Goal: Task Accomplishment & Management: Use online tool/utility

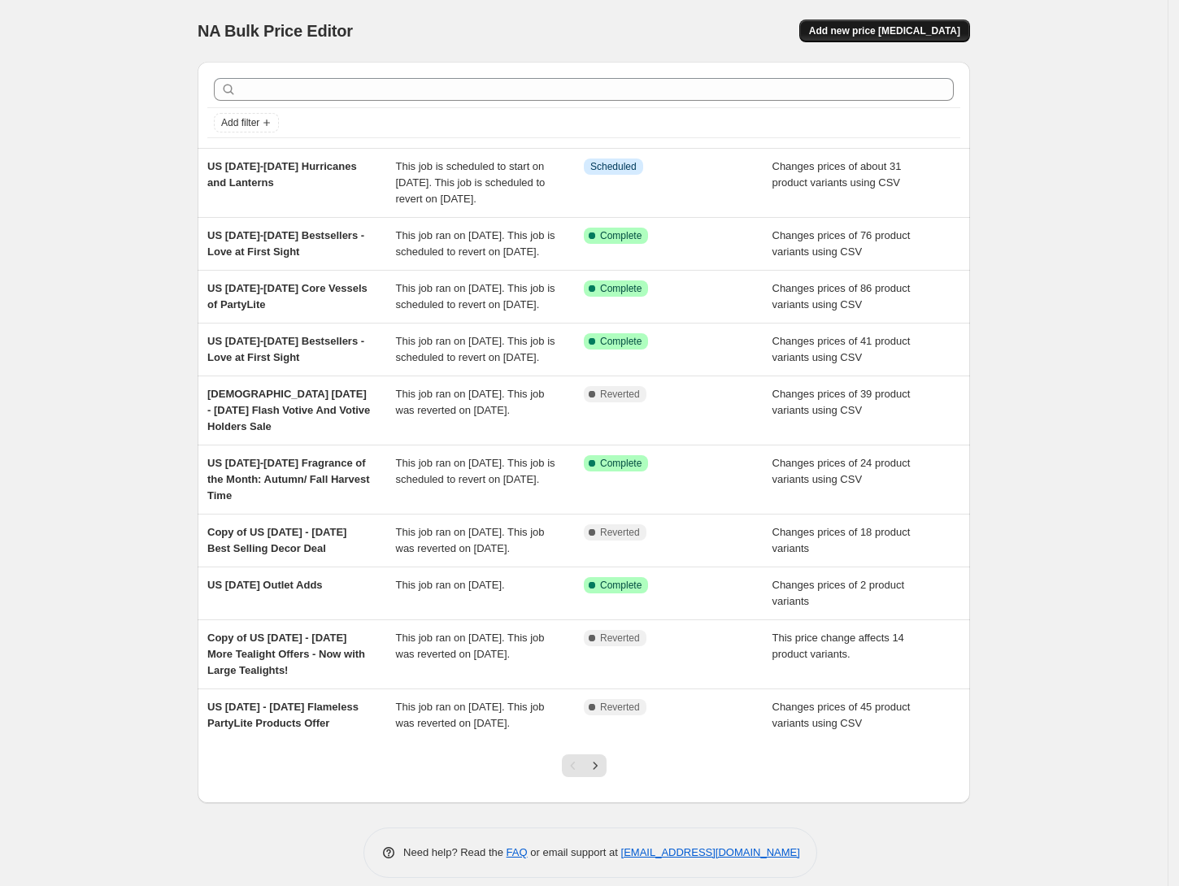
click at [867, 33] on span "Add new price [MEDICAL_DATA]" at bounding box center [884, 30] width 151 height 13
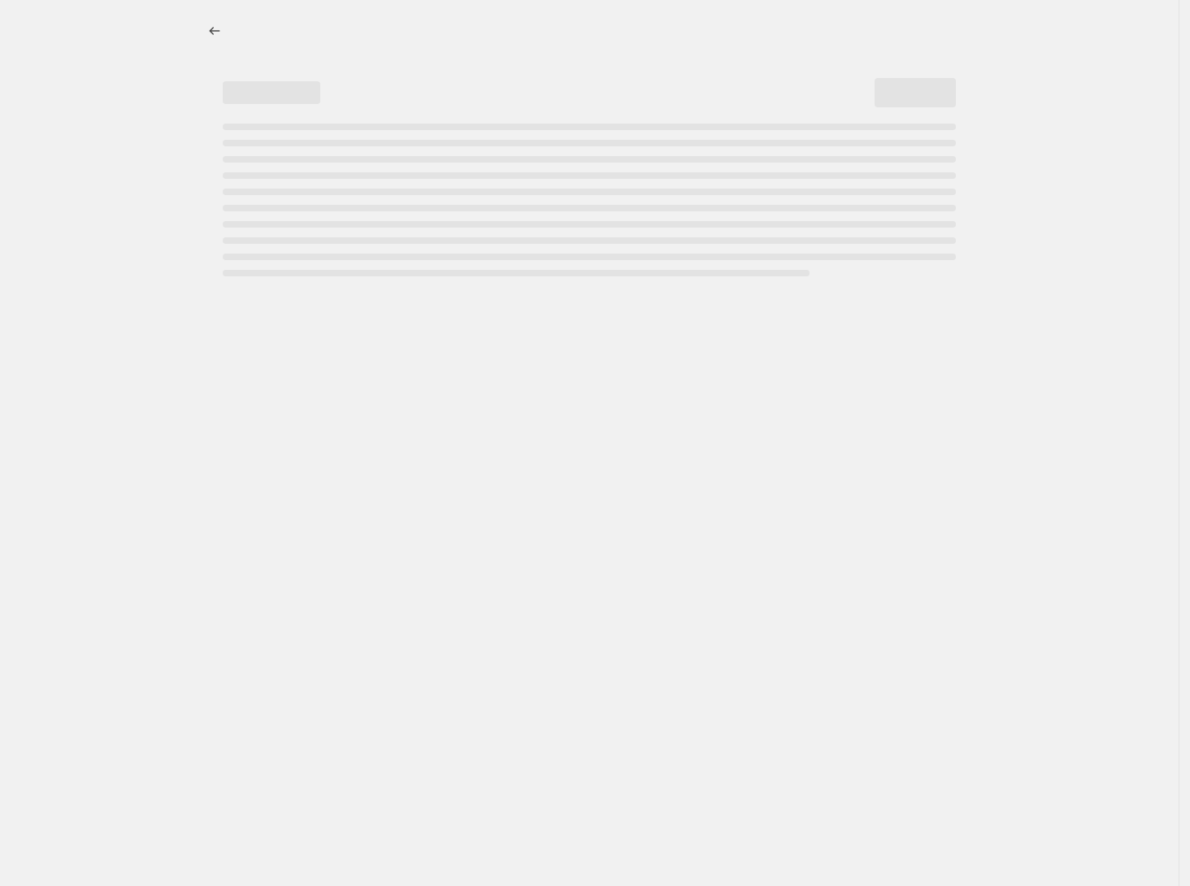
select select "percentage"
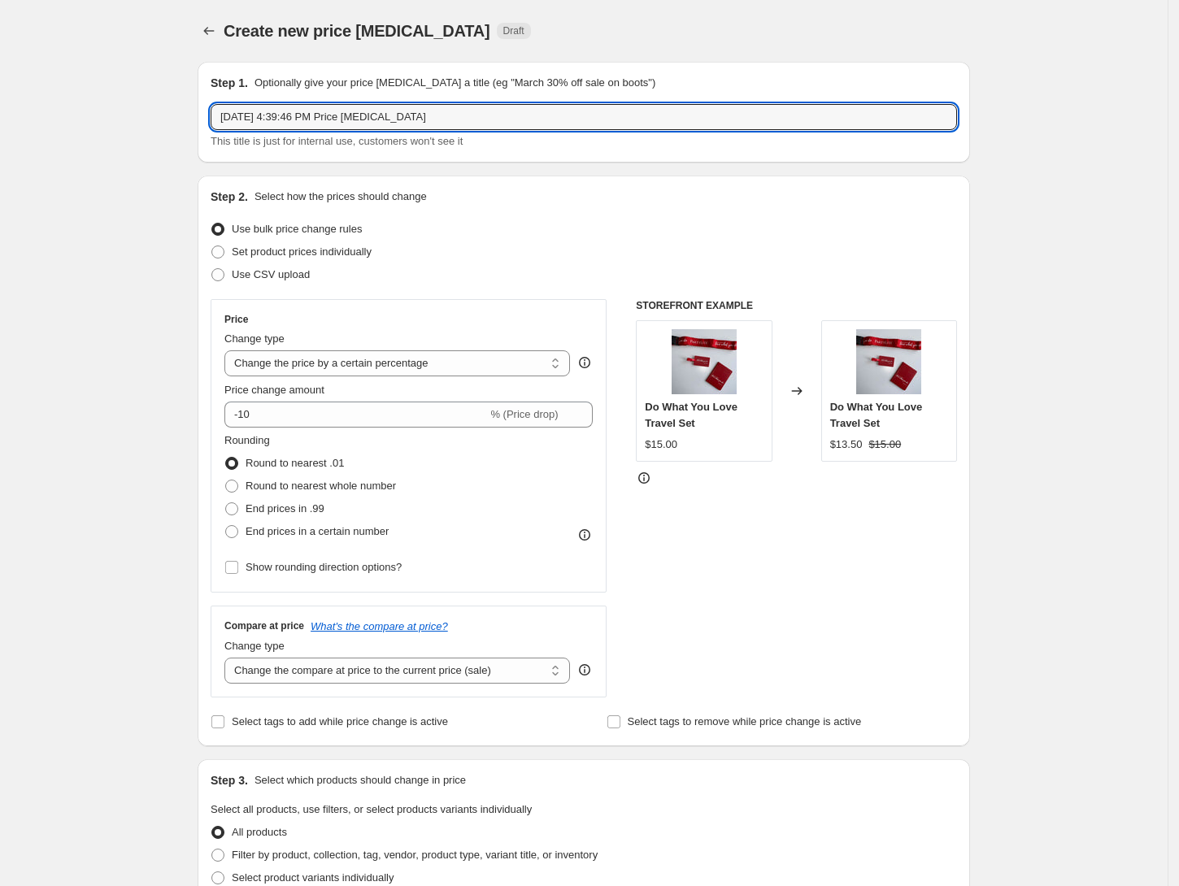
drag, startPoint x: 447, startPoint y: 114, endPoint x: 20, endPoint y: 124, distance: 427.8
click at [20, 124] on div "Create new price [MEDICAL_DATA]. This page is ready Create new price [MEDICAL_D…" at bounding box center [584, 815] width 1168 height 1630
paste input "[DATE]-[DATE] Discover our Plug-in Technology and Oil Fragrances"
type input "US [DATE]-[DATE] Discover our Plug-in Technology and Oil Fragrances"
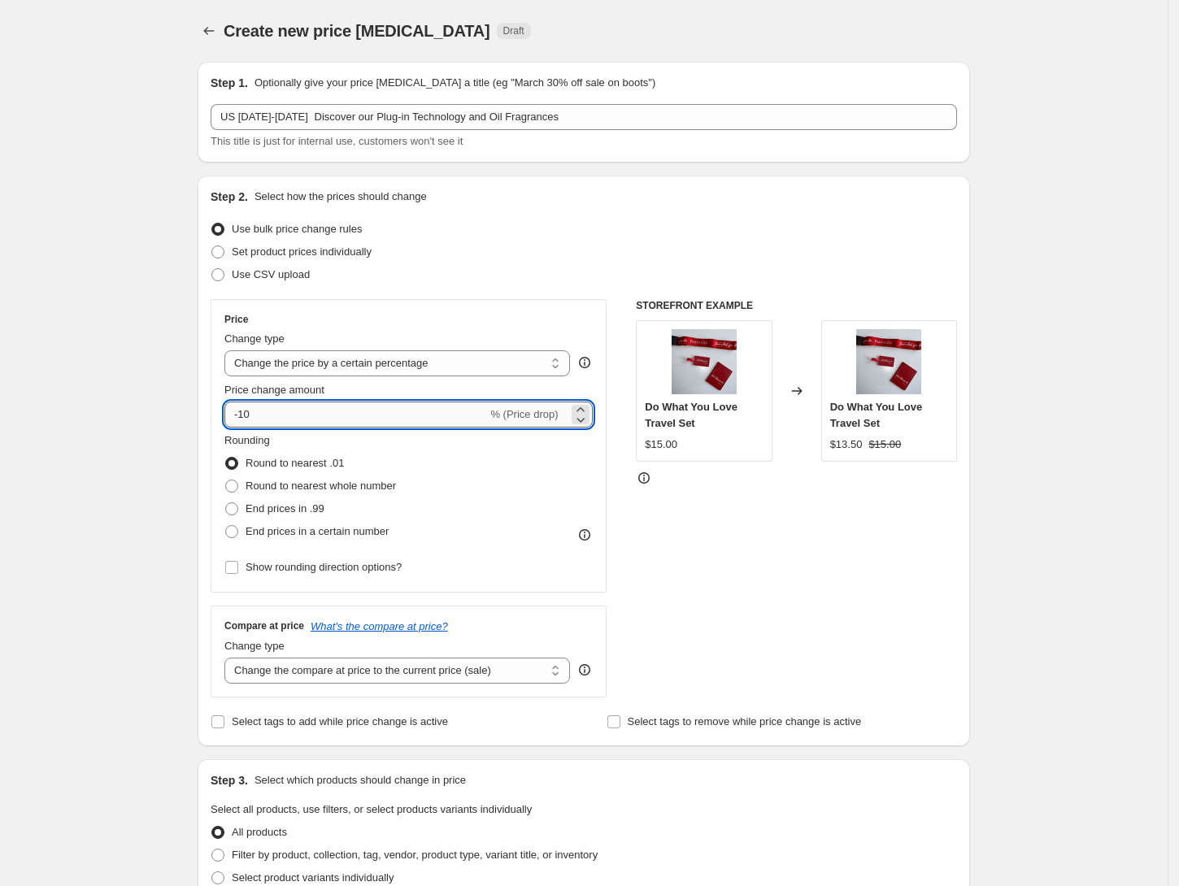
click at [274, 416] on input "-10" at bounding box center [355, 415] width 263 height 26
type input "-15"
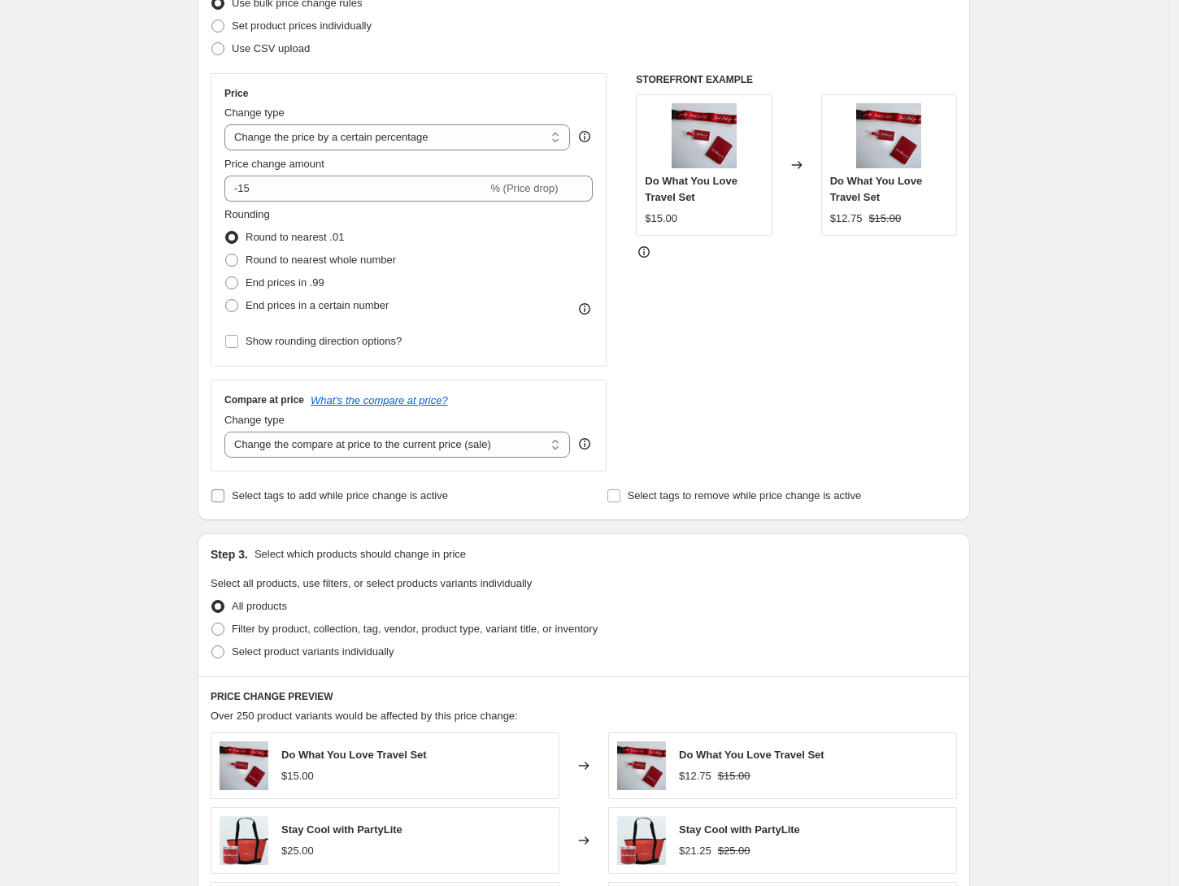
scroll to position [433, 0]
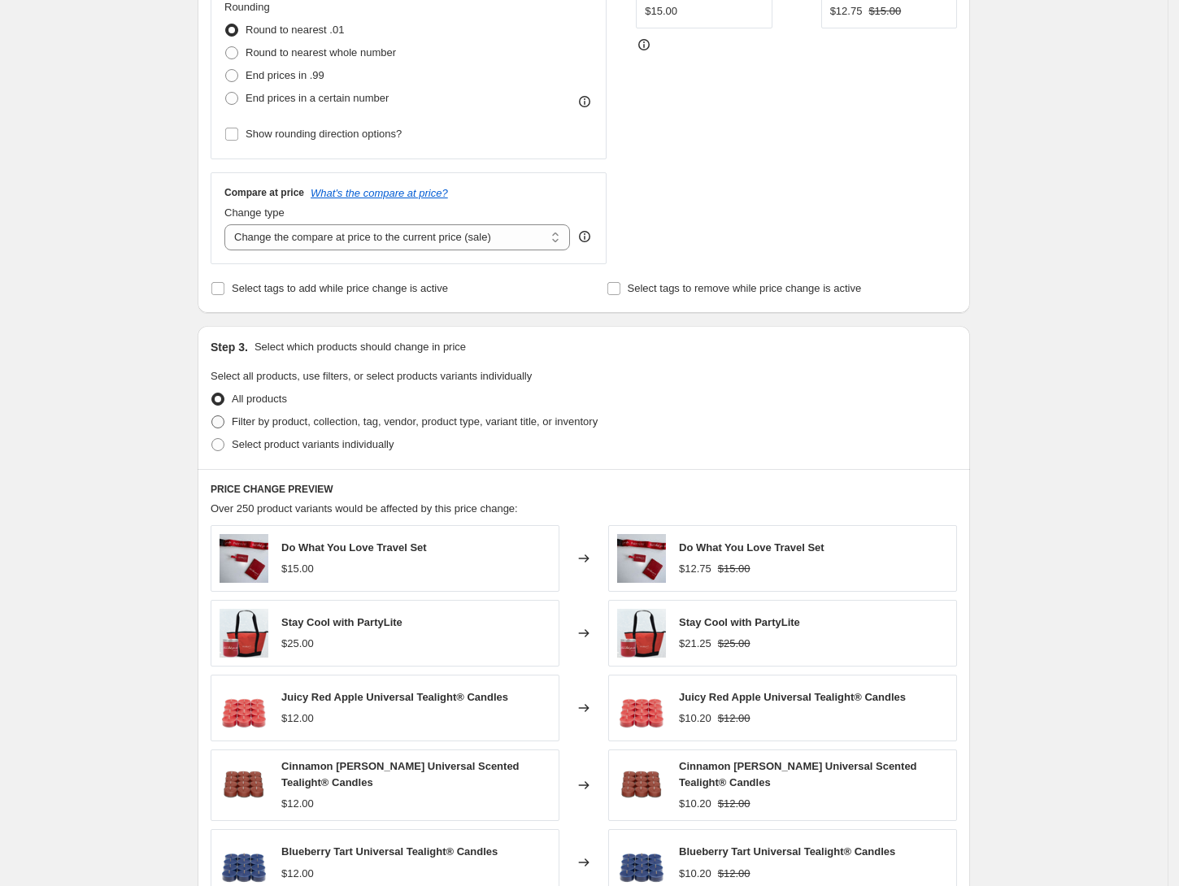
drag, startPoint x: 223, startPoint y: 423, endPoint x: 315, endPoint y: 431, distance: 93.0
click at [223, 423] on span at bounding box center [217, 421] width 13 height 13
click at [212, 416] on input "Filter by product, collection, tag, vendor, product type, variant title, or inv…" at bounding box center [211, 415] width 1 height 1
radio input "true"
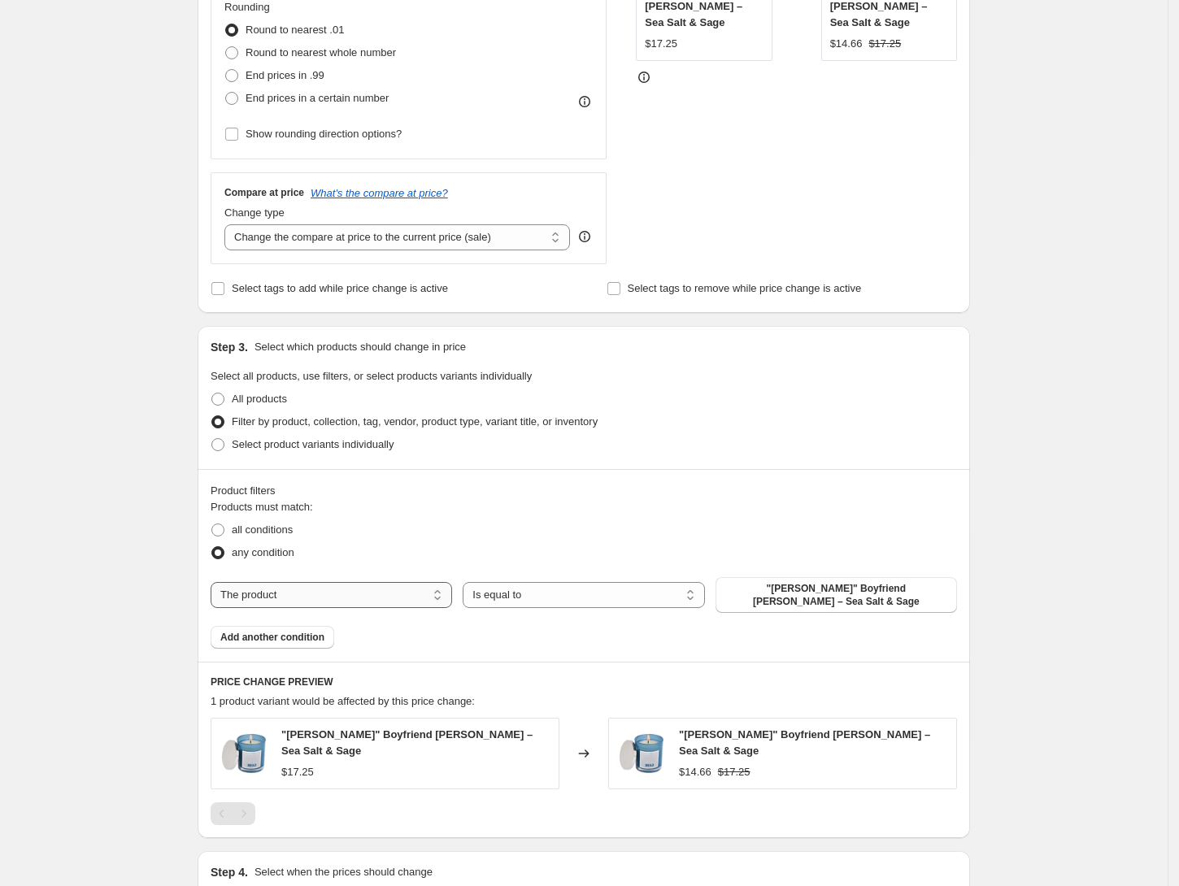
click at [382, 593] on select "The product The product's collection The product's tag The product's vendor The…" at bounding box center [331, 595] width 241 height 26
select select "collection"
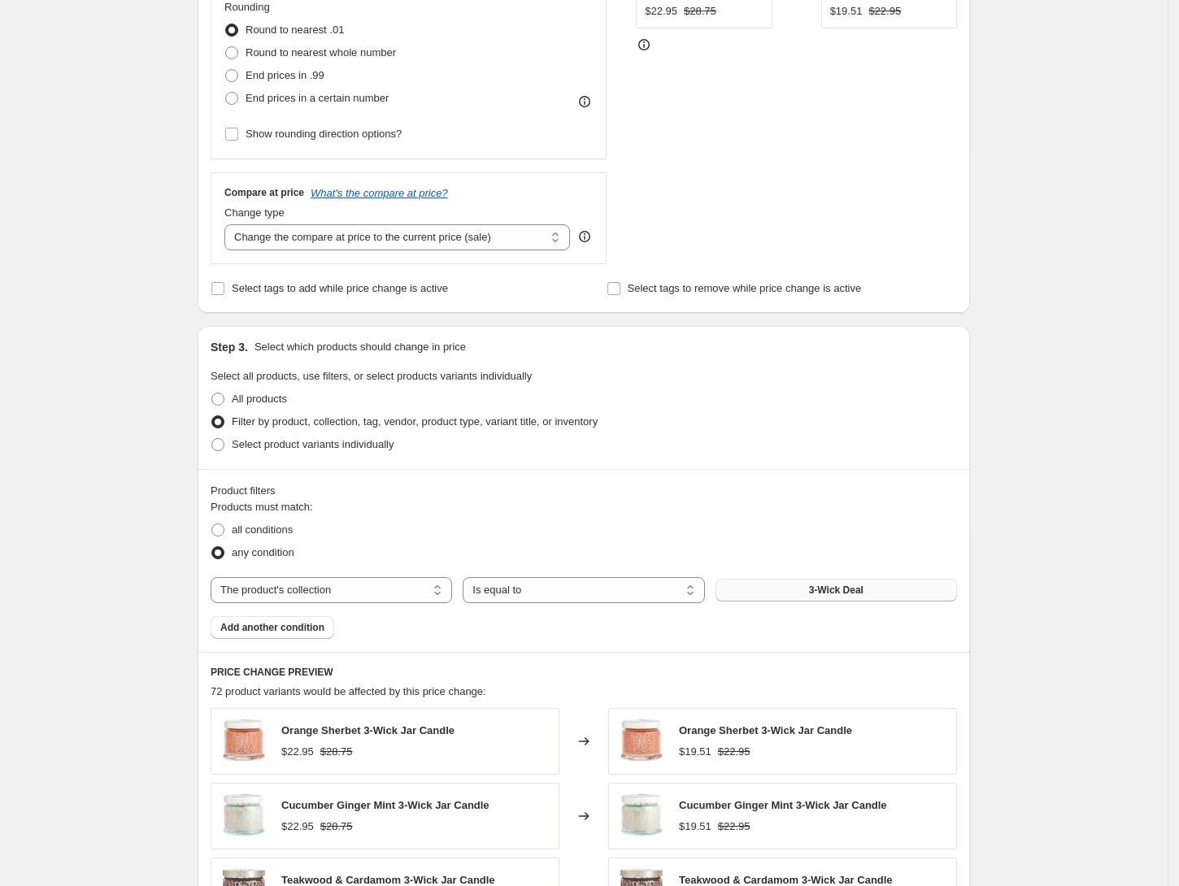
click at [792, 589] on button "3-Wick Deal" at bounding box center [835, 590] width 241 height 23
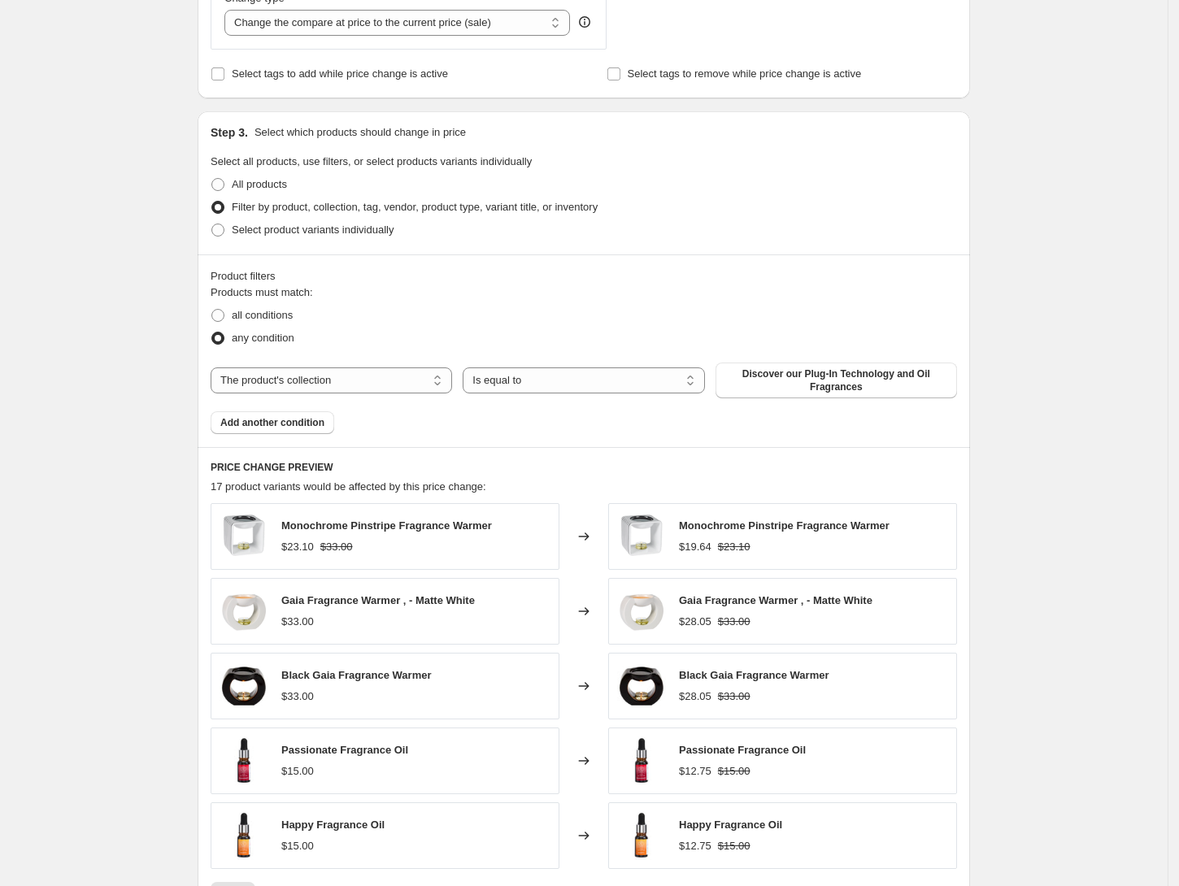
scroll to position [541, 0]
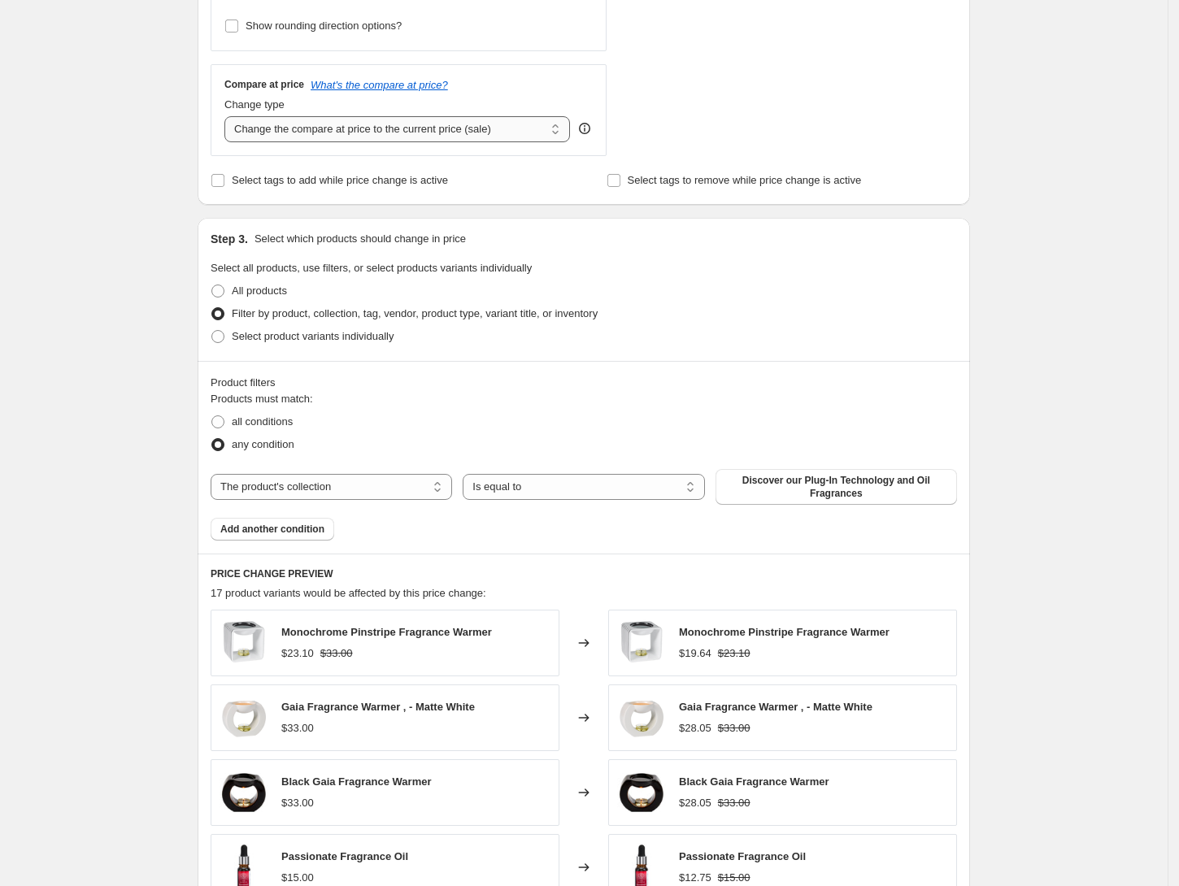
click at [352, 132] on select "Change the compare at price to the current price (sale) Change the compare at p…" at bounding box center [397, 129] width 346 height 26
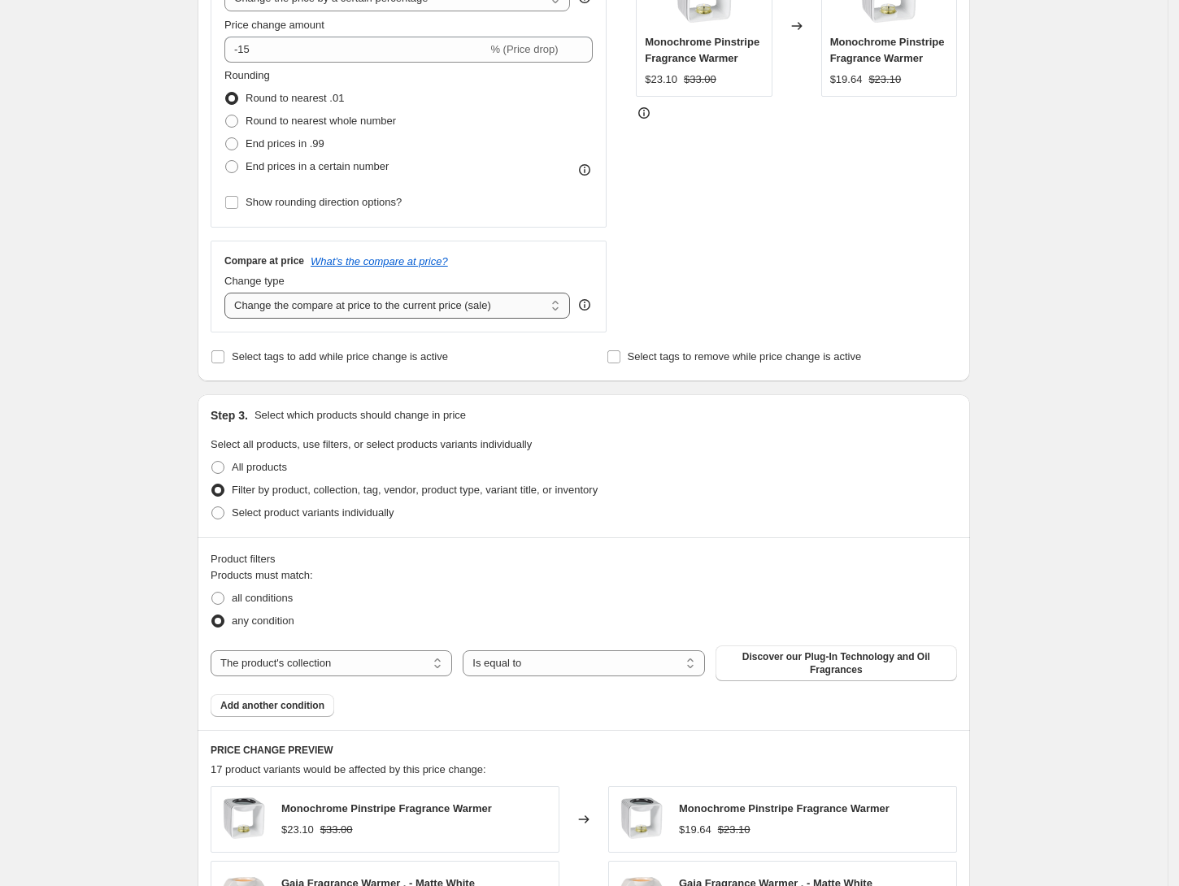
scroll to position [216, 0]
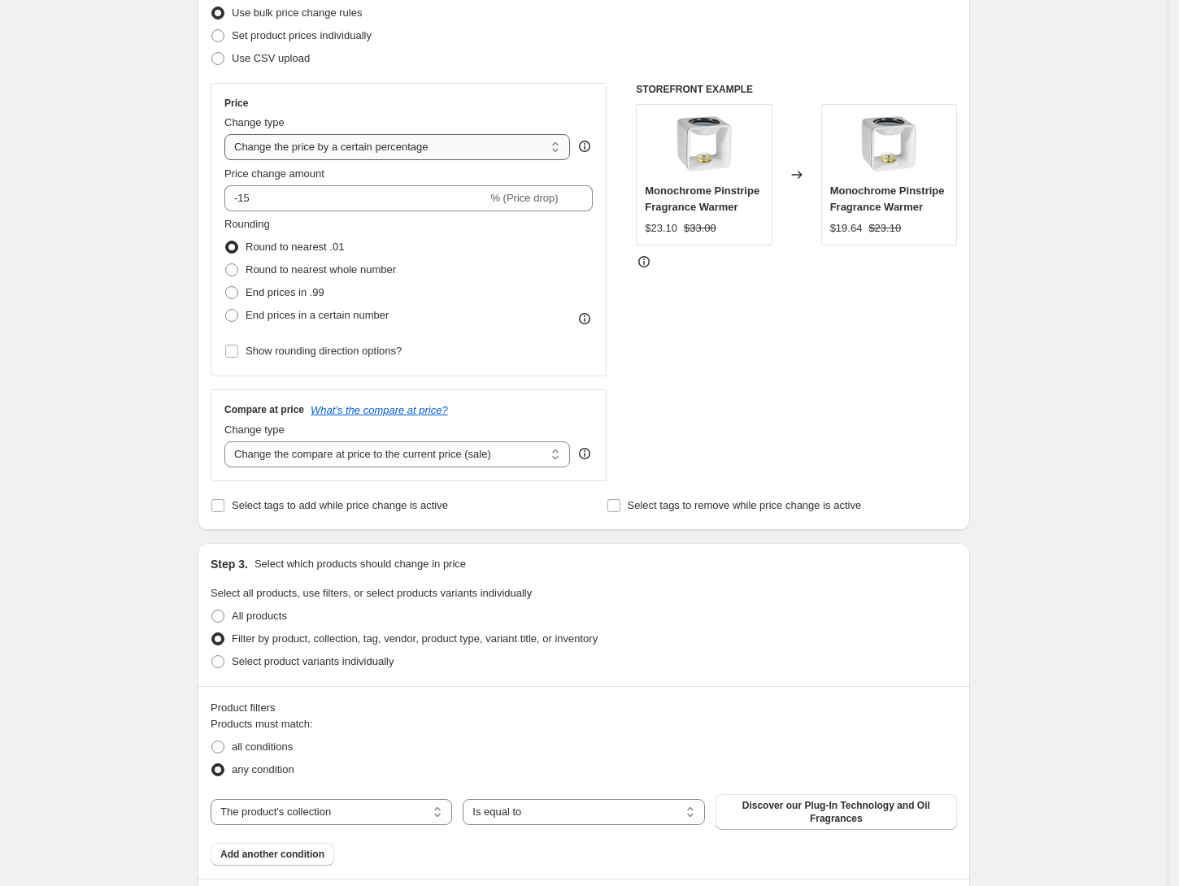
click at [353, 153] on select "Change the price to a certain amount Change the price by a certain amount Chang…" at bounding box center [397, 147] width 346 height 26
select select "pcap"
click at [230, 134] on select "Change the price to a certain amount Change the price by a certain amount Chang…" at bounding box center [397, 147] width 346 height 26
type input "-20"
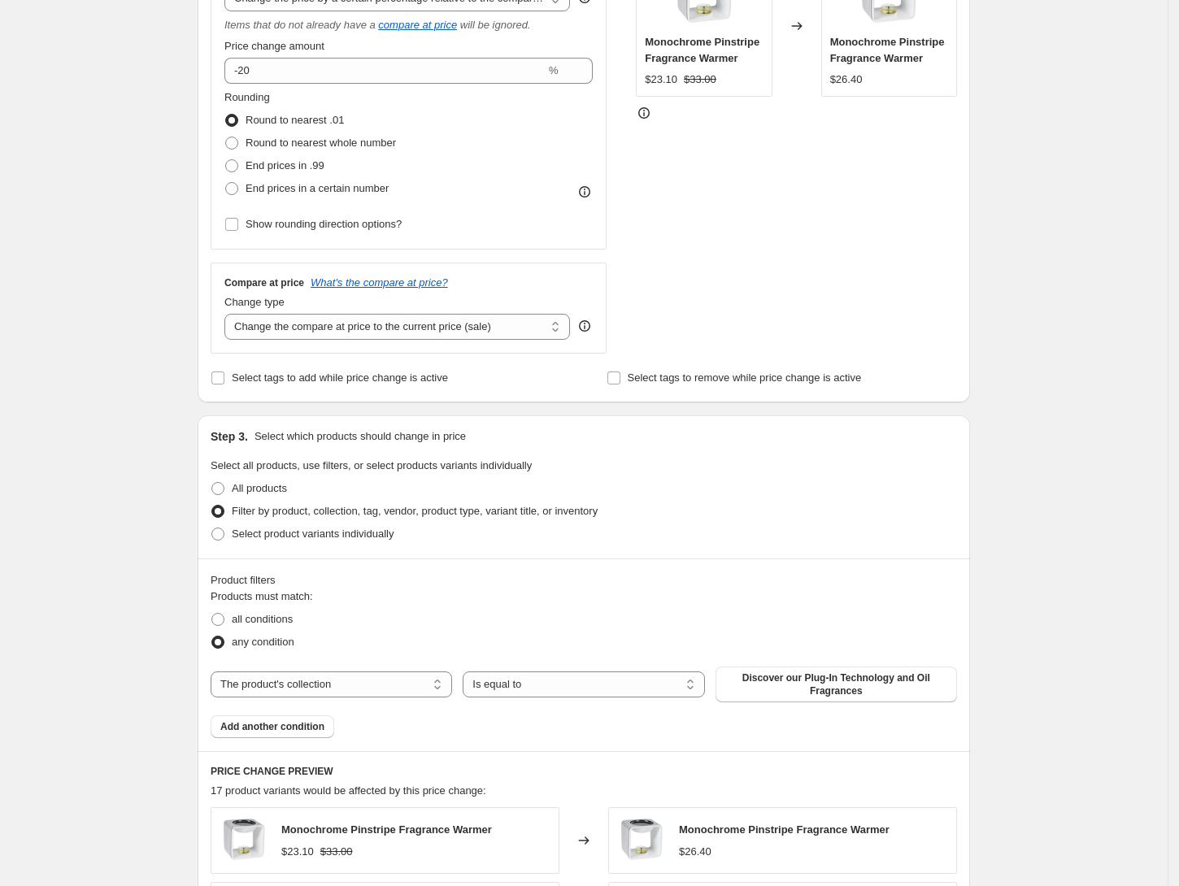
scroll to position [325, 0]
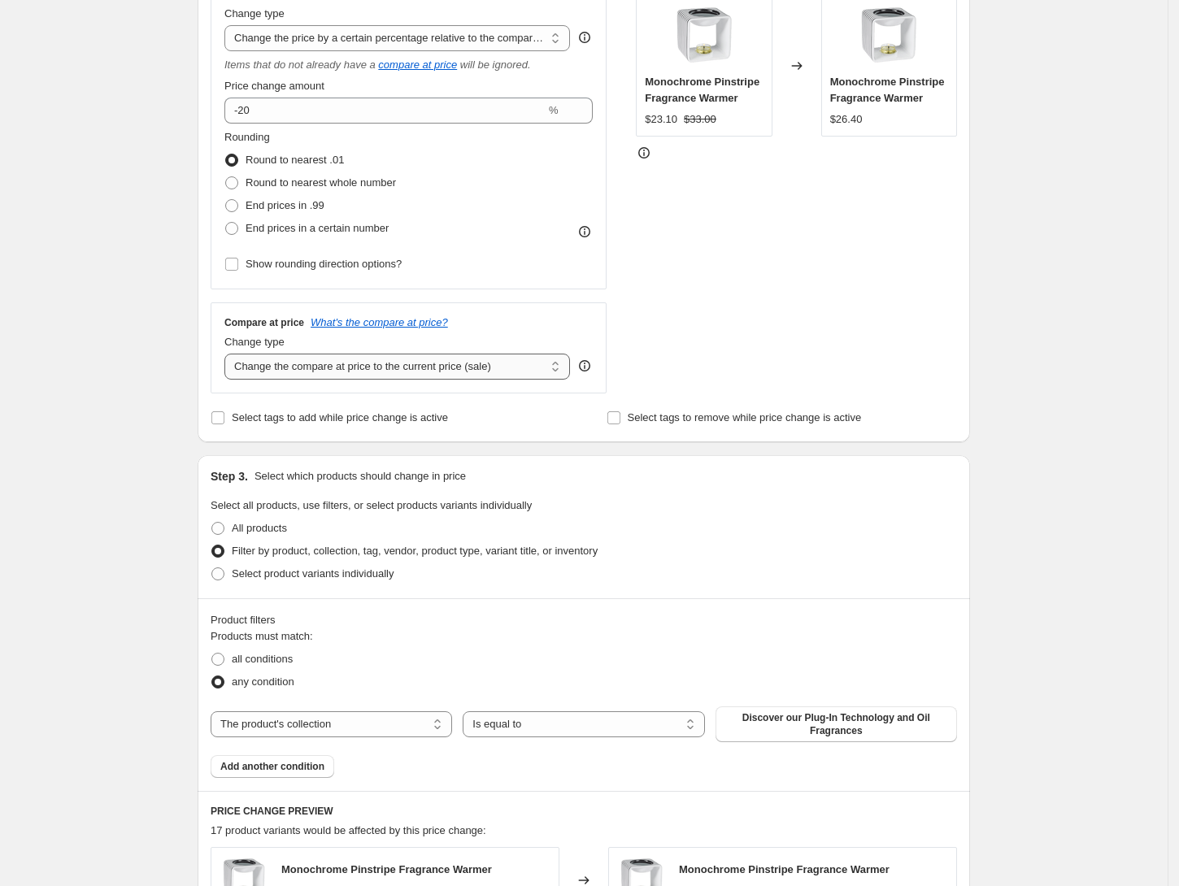
click at [403, 366] on select "Change the compare at price to the current price (sale) Change the compare at p…" at bounding box center [397, 367] width 346 height 26
click at [230, 355] on select "Change the compare at price to the current price (sale) Change the compare at p…" at bounding box center [397, 367] width 346 height 26
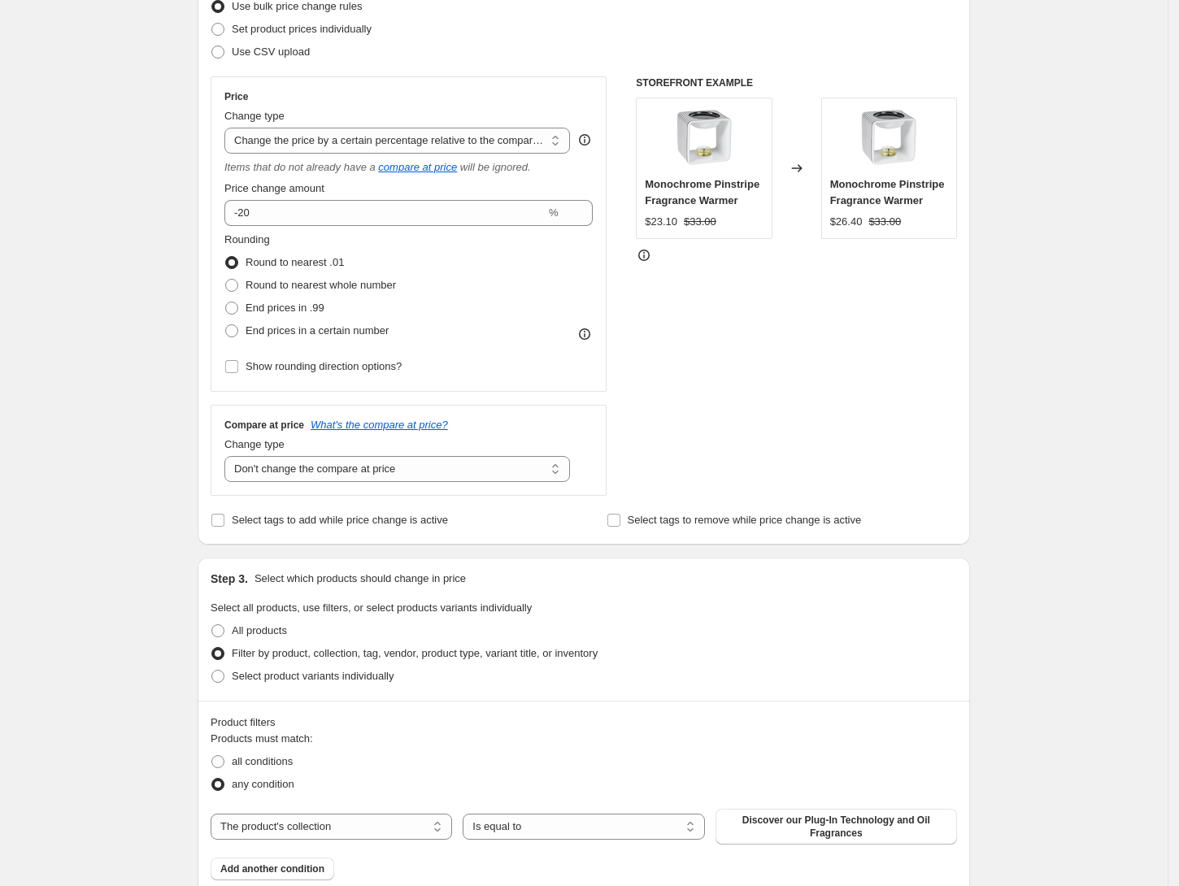
scroll to position [216, 0]
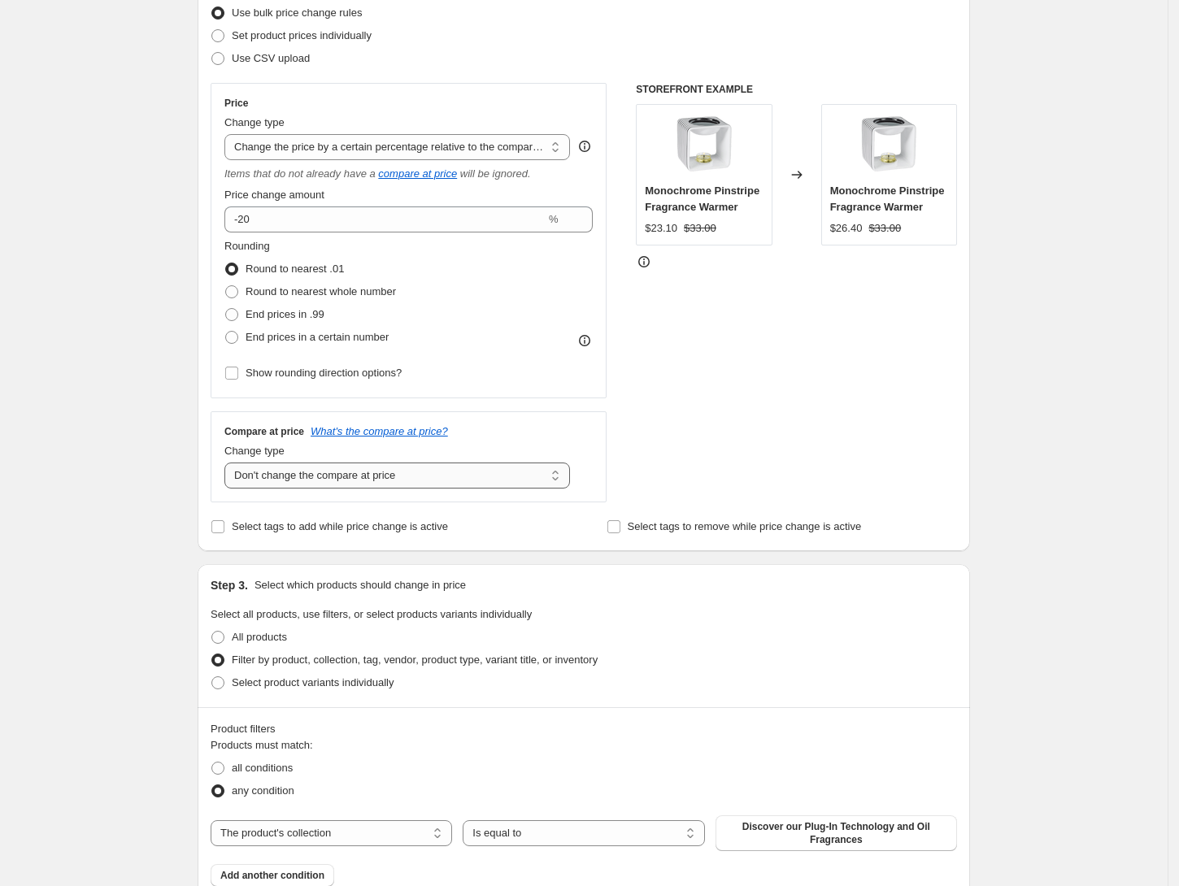
click at [440, 475] on select "Change the compare at price to the current price (sale) Change the compare at p…" at bounding box center [397, 476] width 346 height 26
click at [230, 463] on select "Change the compare at price to the current price (sale) Change the compare at p…" at bounding box center [397, 476] width 346 height 26
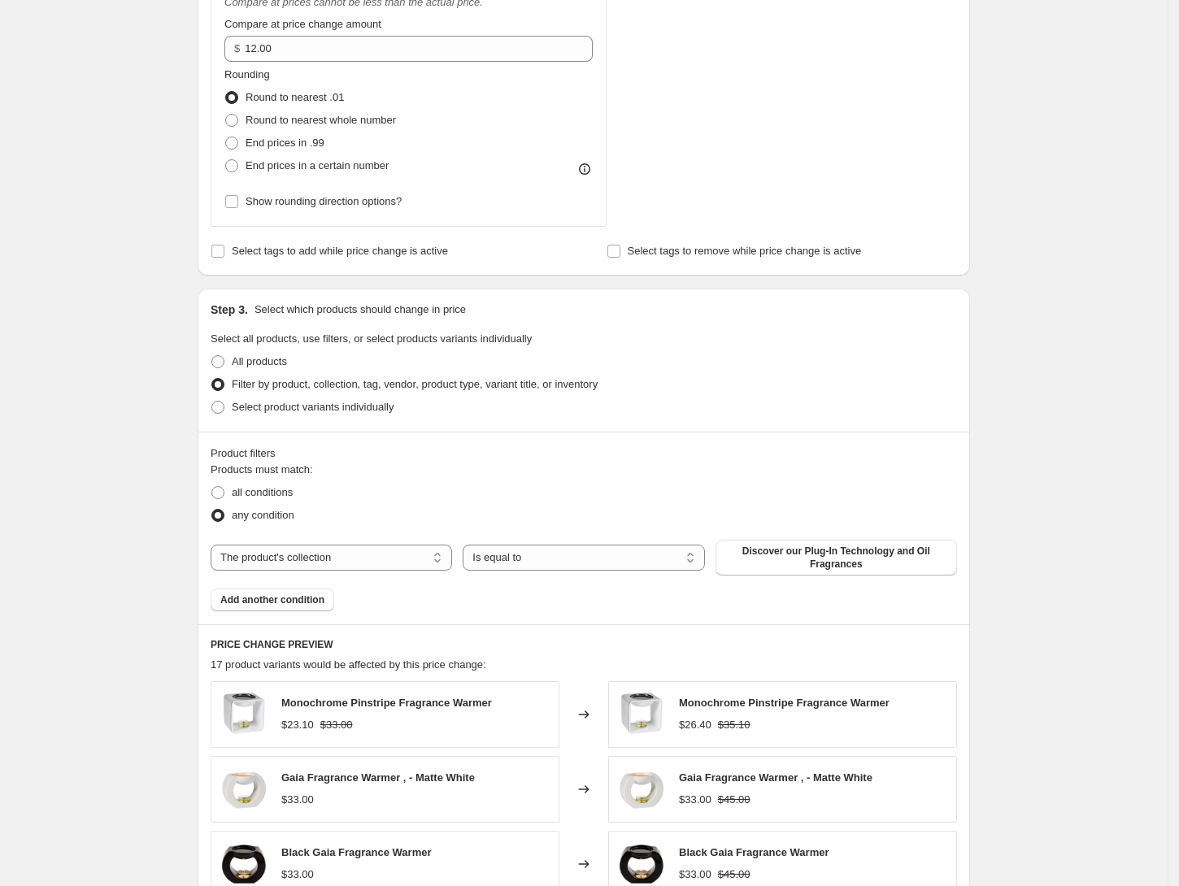
scroll to position [541, 0]
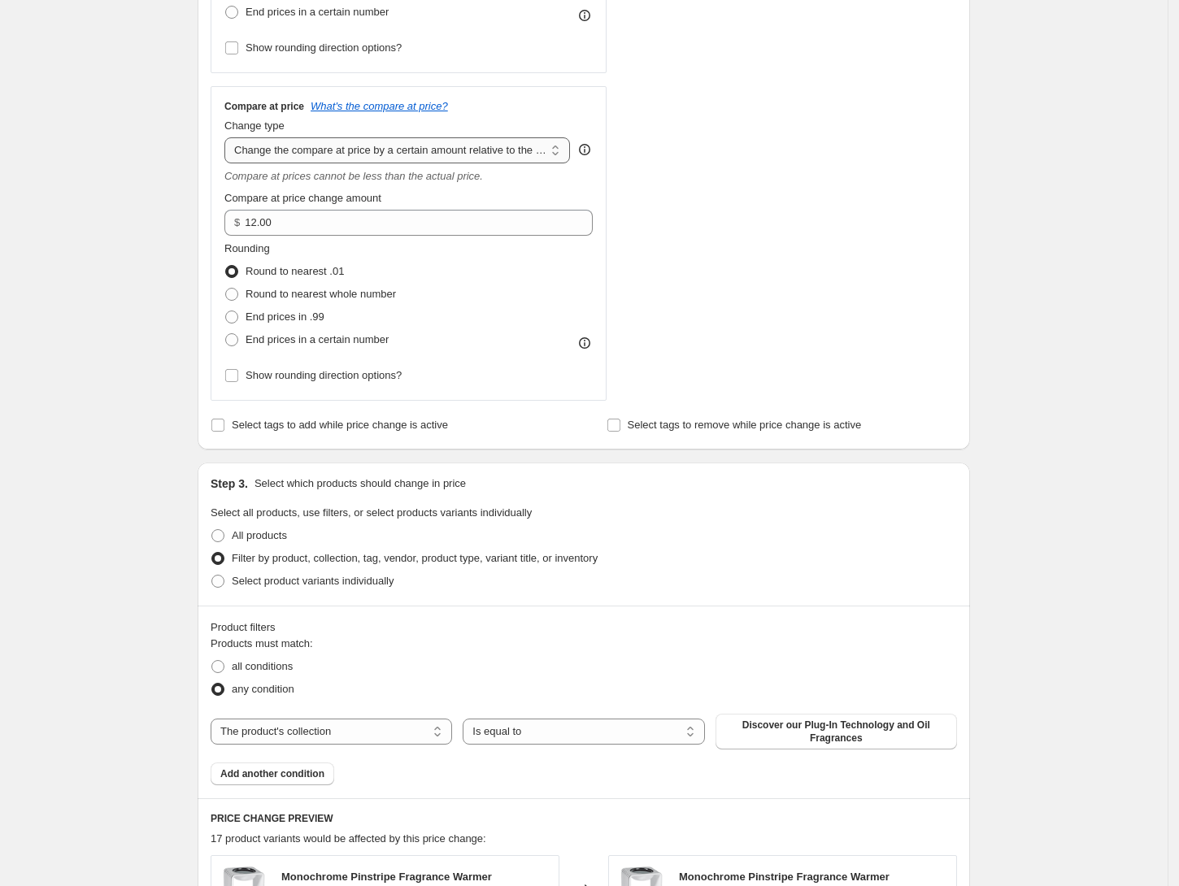
click at [365, 156] on select "Change the compare at price to the current price (sale) Change the compare at p…" at bounding box center [397, 150] width 346 height 26
select select "pp"
click at [230, 138] on select "Change the compare at price to the current price (sale) Change the compare at p…" at bounding box center [397, 150] width 346 height 26
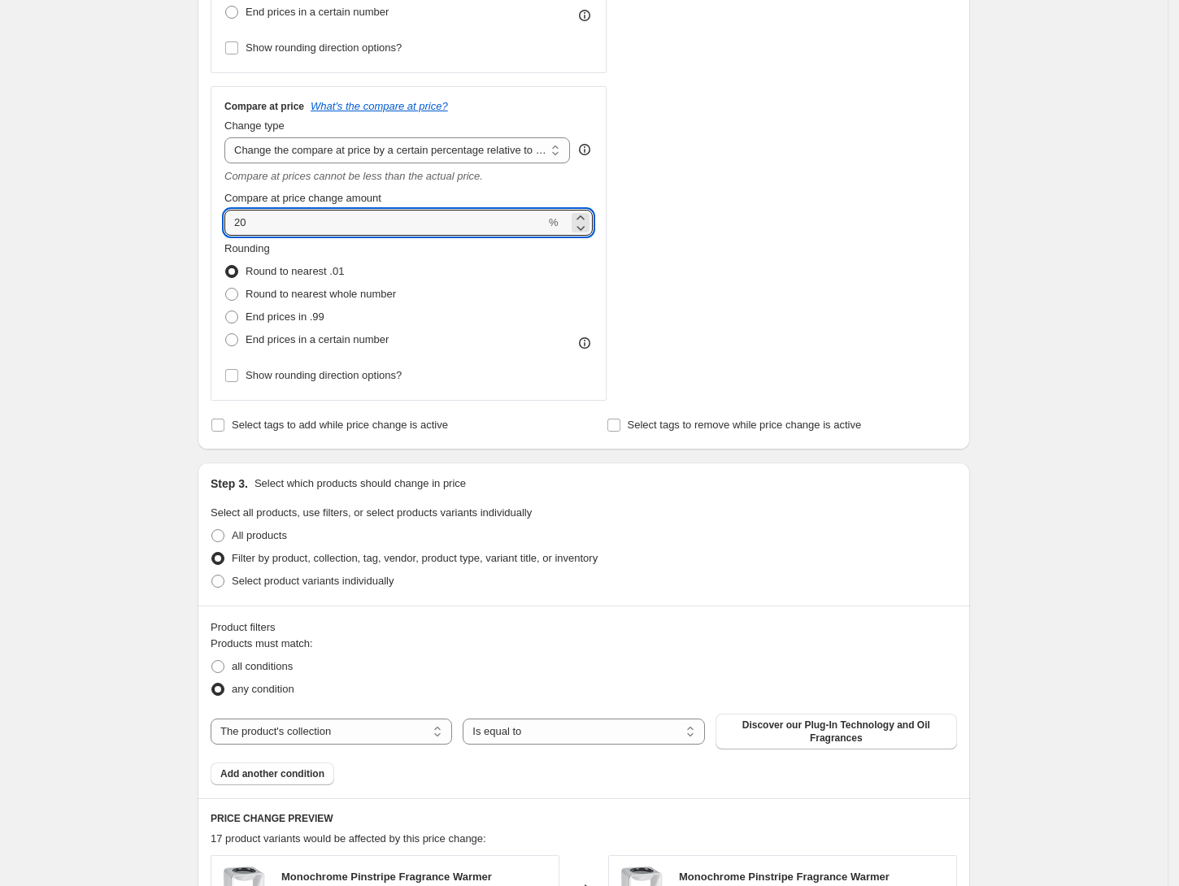
drag, startPoint x: 257, startPoint y: 226, endPoint x: 222, endPoint y: 221, distance: 35.3
click at [222, 221] on div "Compare at price What's the compare at price? Change type Change the compare at…" at bounding box center [409, 243] width 396 height 315
type input "15"
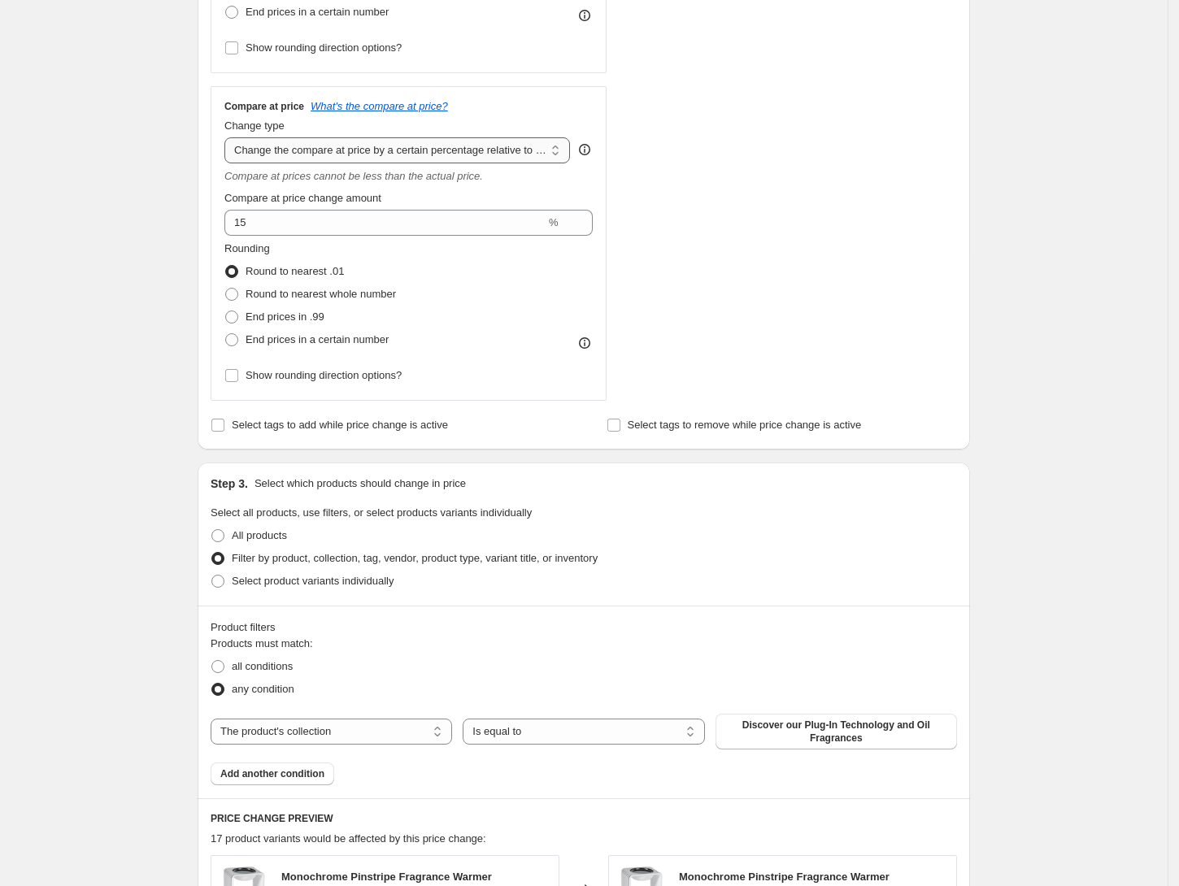
click at [394, 156] on select "Change the compare at price to the current price (sale) Change the compare at p…" at bounding box center [397, 150] width 346 height 26
select select "no_change"
click at [230, 138] on select "Change the compare at price to the current price (sale) Change the compare at p…" at bounding box center [397, 150] width 346 height 26
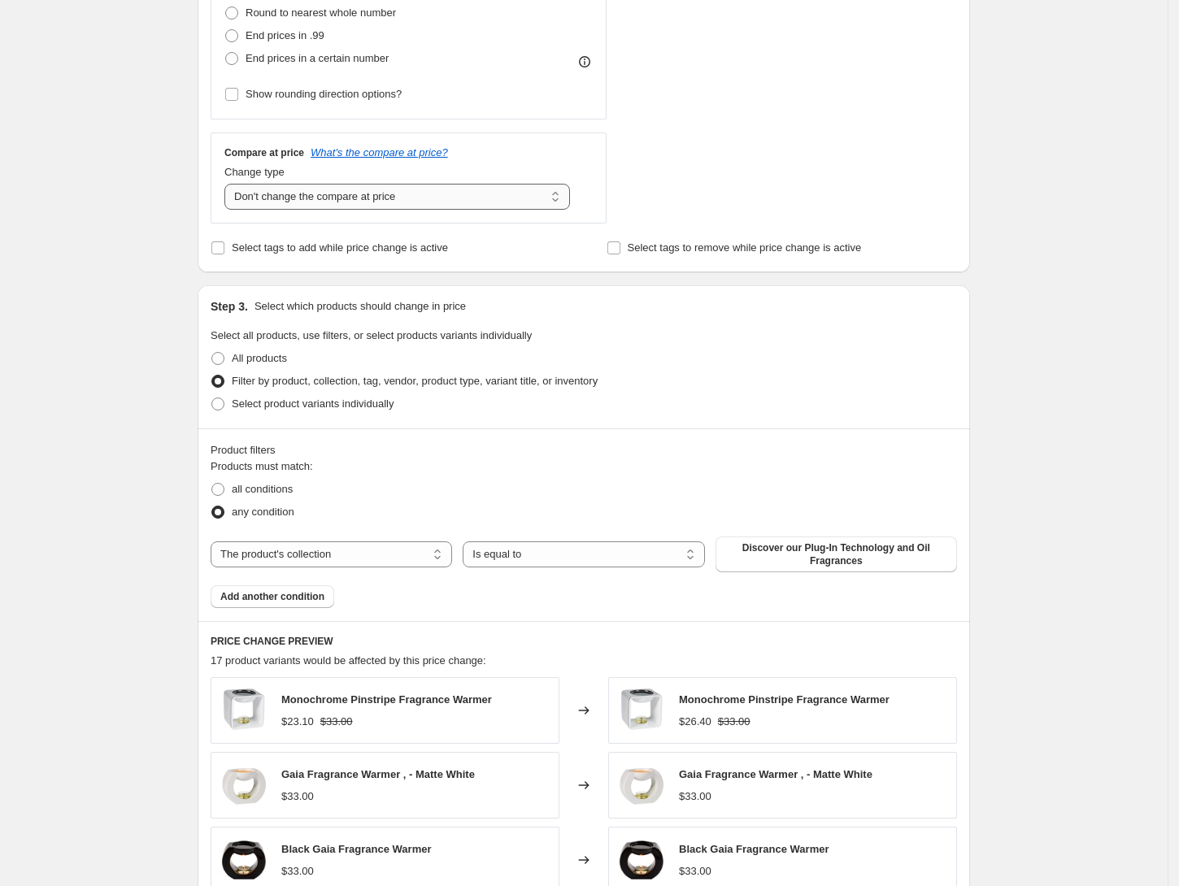
scroll to position [216, 0]
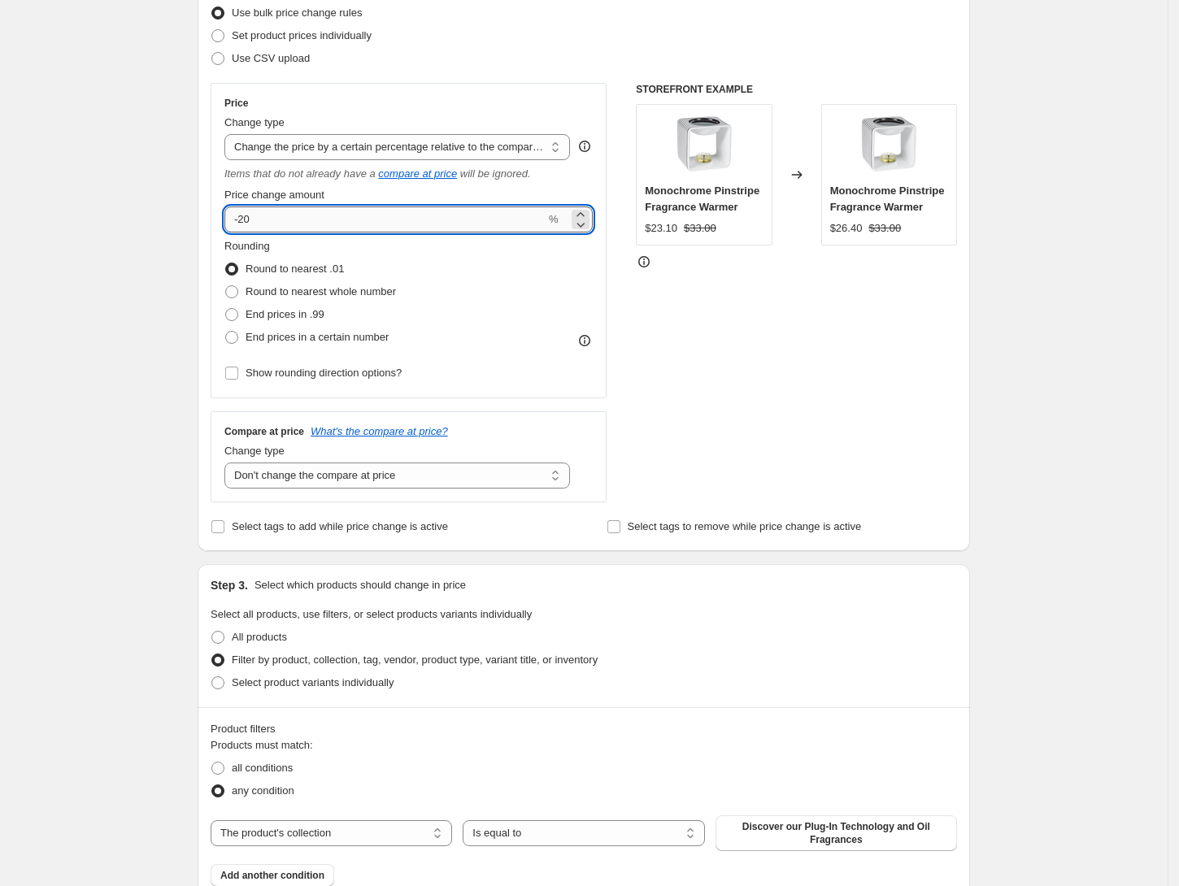
drag, startPoint x: 311, startPoint y: 226, endPoint x: 242, endPoint y: 221, distance: 68.5
click at [242, 221] on input "-20" at bounding box center [384, 220] width 321 height 26
type input "-15"
click at [1058, 372] on div "Create new price change job. This page is ready Create new price change job Dra…" at bounding box center [584, 703] width 1168 height 1839
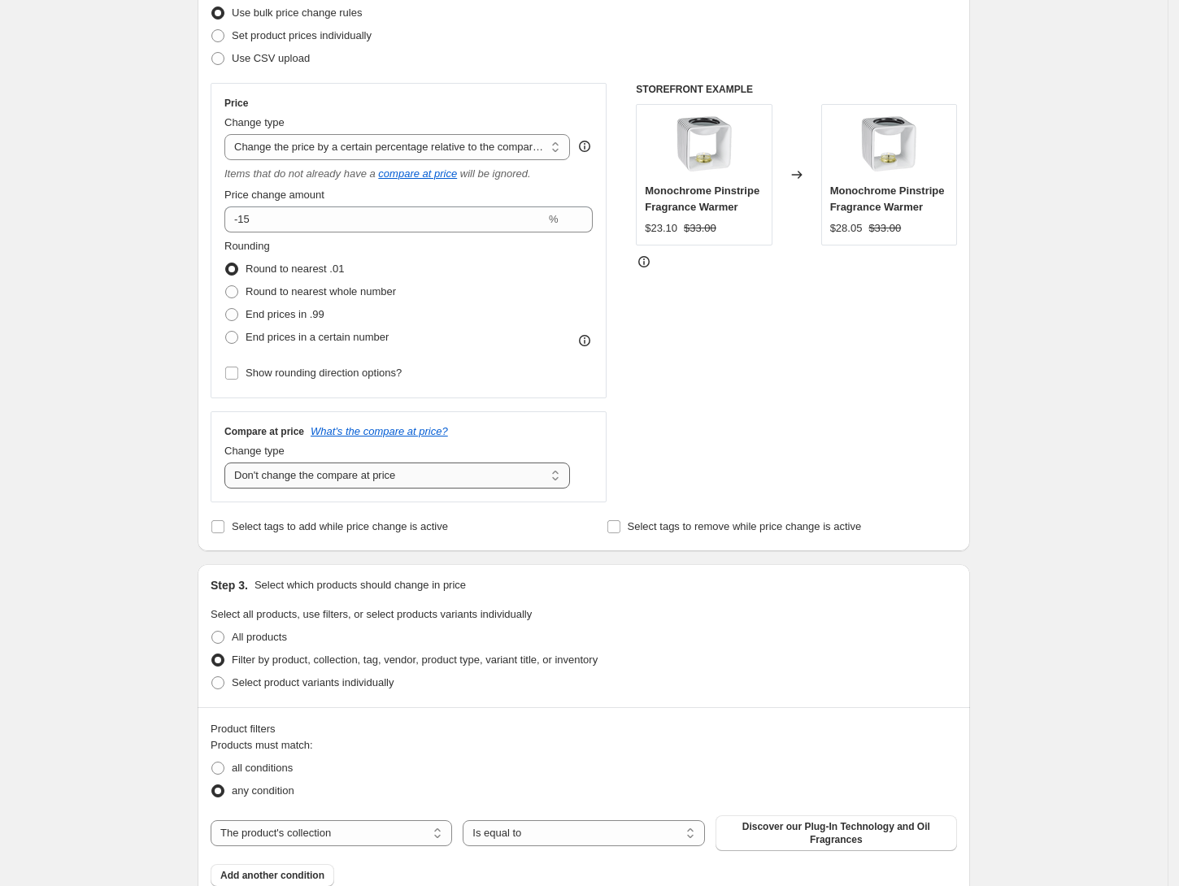
click at [495, 482] on select "Change the compare at price to the current price (sale) Change the compare at p…" at bounding box center [397, 476] width 346 height 26
click at [230, 463] on select "Change the compare at price to the current price (sale) Change the compare at p…" at bounding box center [397, 476] width 346 height 26
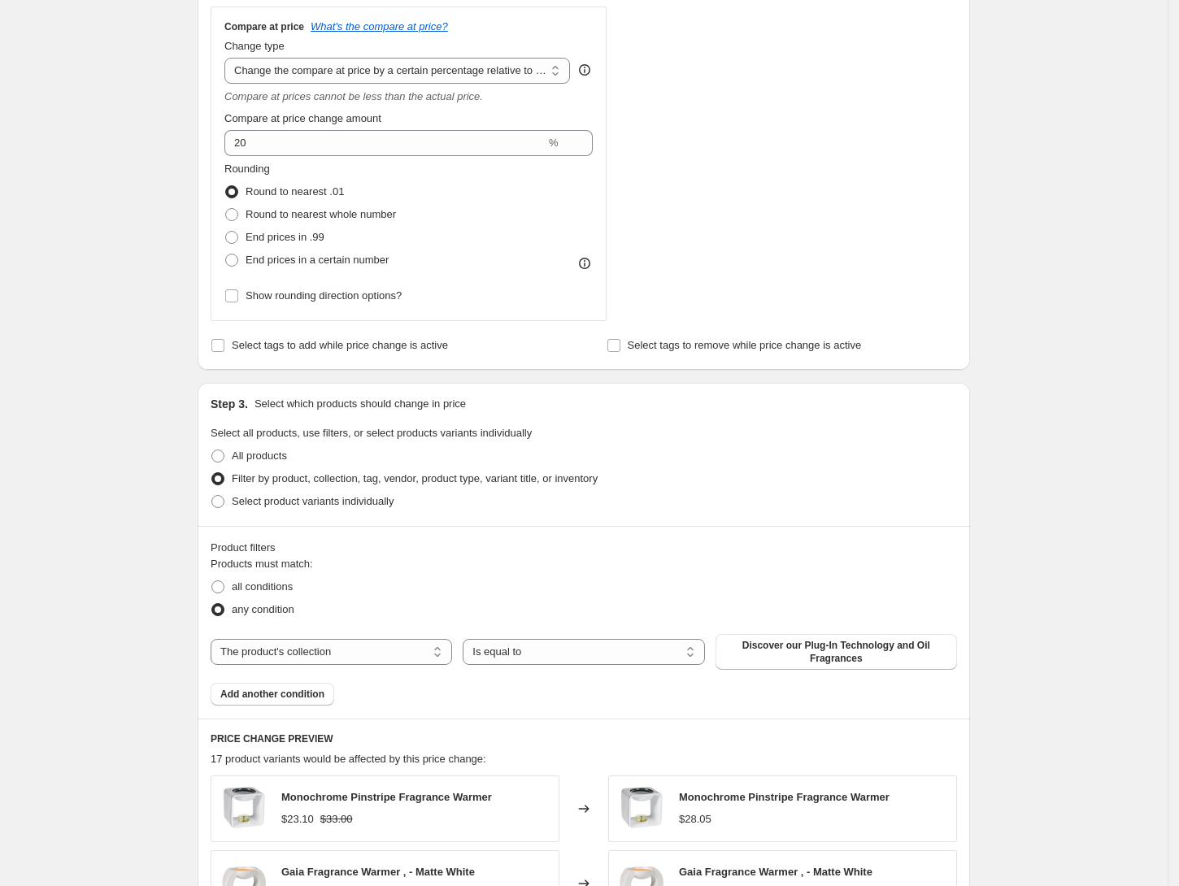
scroll to position [650, 0]
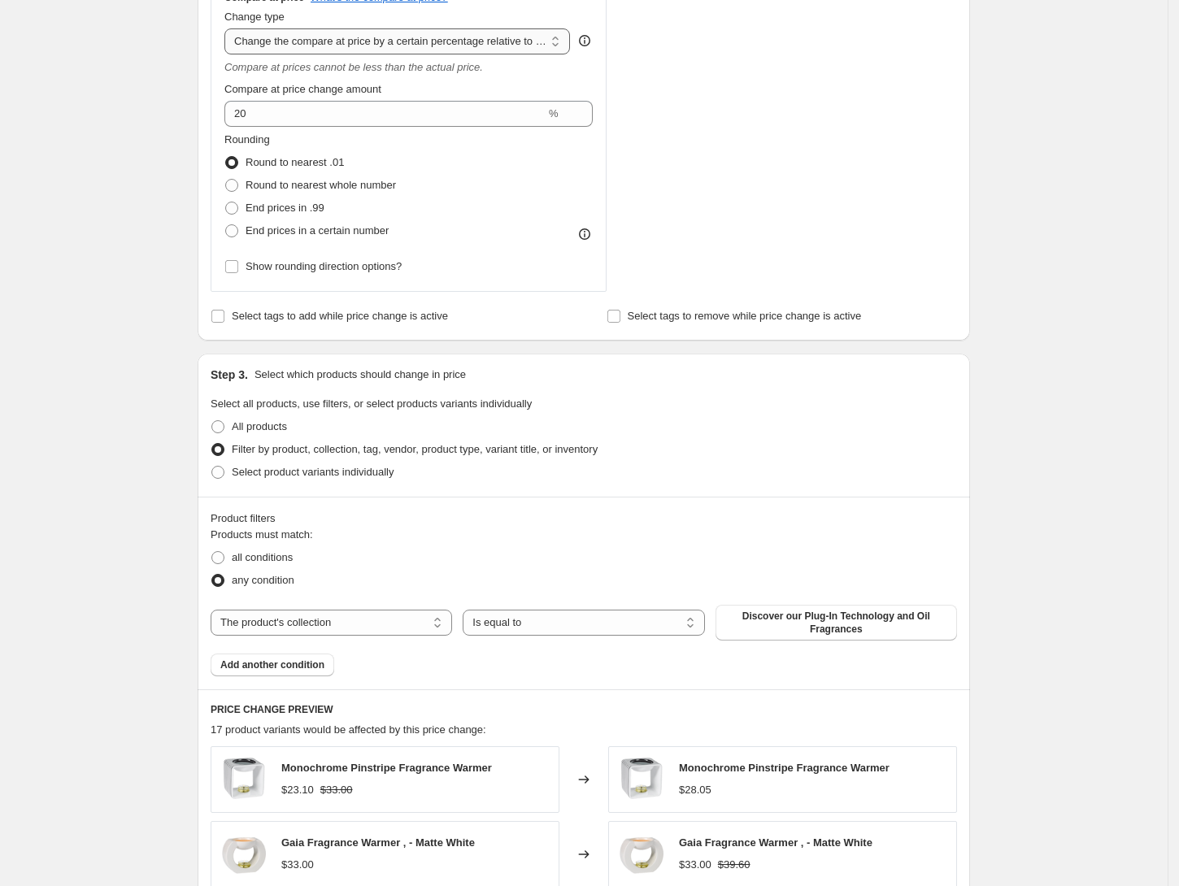
click at [449, 43] on select "Change the compare at price to the current price (sale) Change the compare at p…" at bounding box center [397, 41] width 346 height 26
click at [230, 30] on select "Change the compare at price to the current price (sale) Change the compare at p…" at bounding box center [397, 41] width 346 height 26
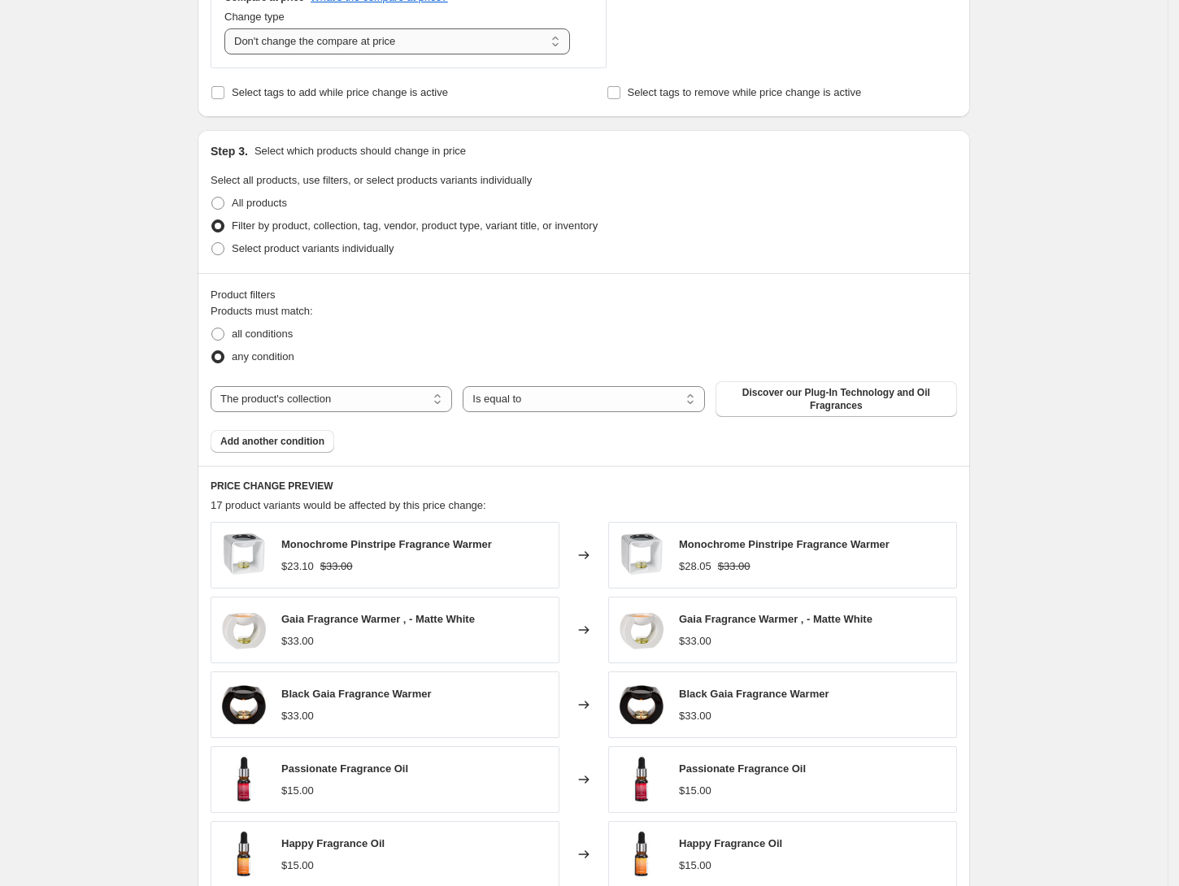
click at [454, 41] on select "Change the compare at price to the current price (sale) Change the compare at p…" at bounding box center [397, 41] width 346 height 26
click at [230, 30] on select "Change the compare at price to the current price (sale) Change the compare at p…" at bounding box center [397, 41] width 346 height 26
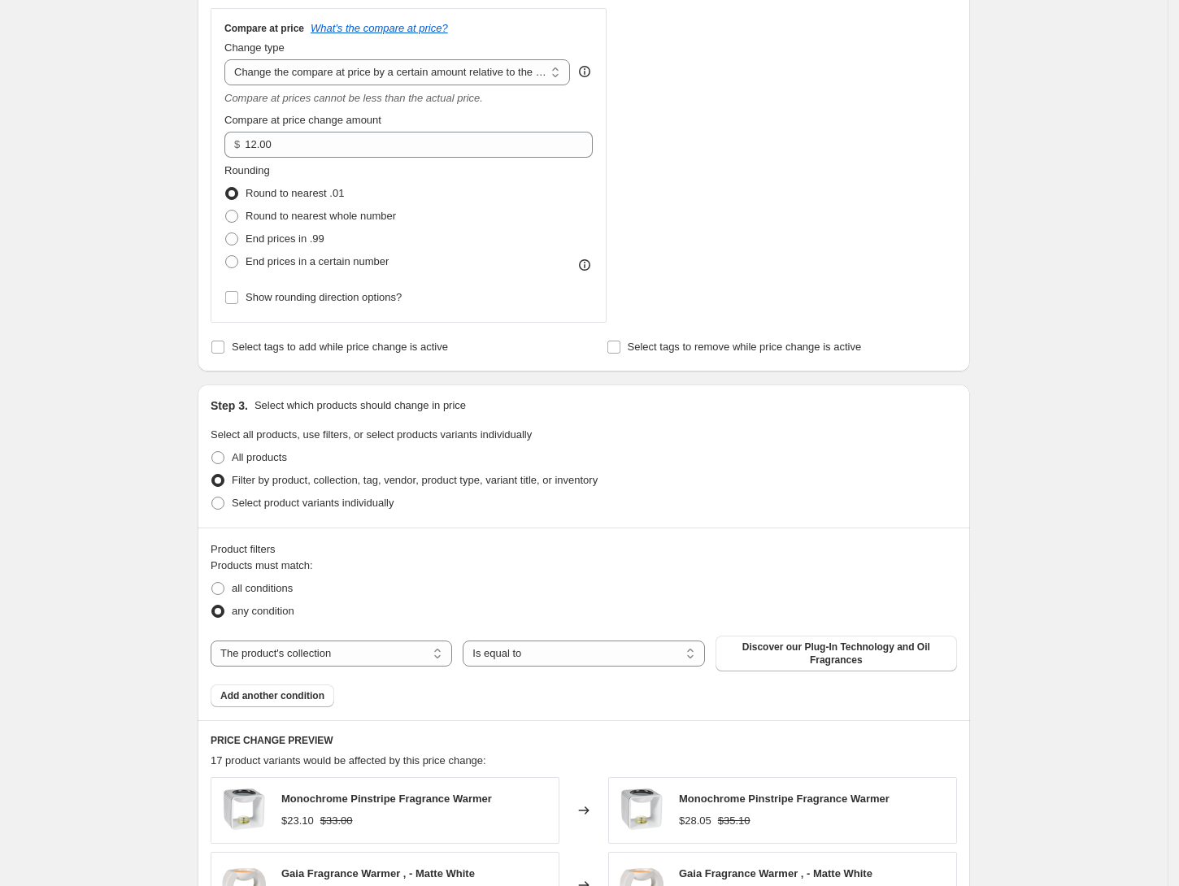
scroll to position [325, 0]
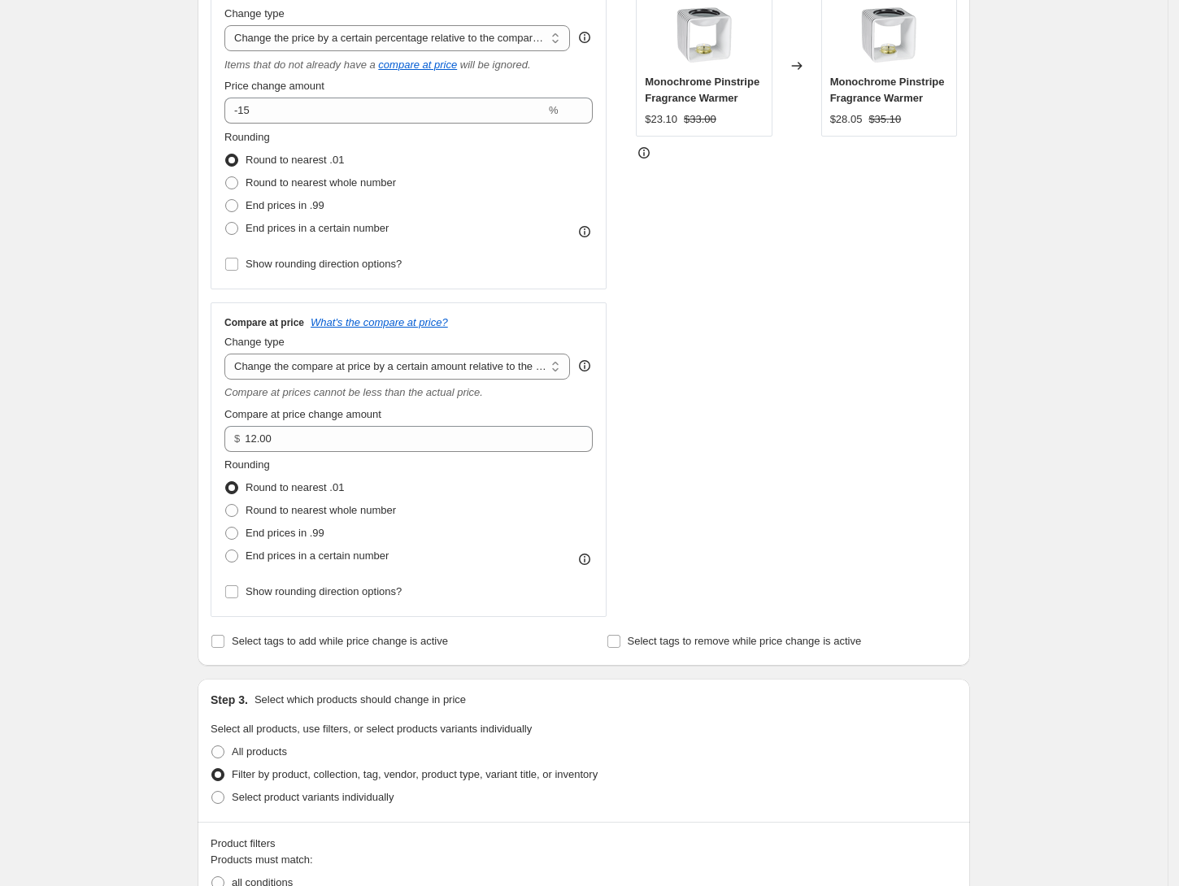
click at [372, 384] on div "Compare at price What's the compare at price? Change type Change the compare at…" at bounding box center [408, 460] width 368 height 288
click at [377, 369] on select "Change the compare at price to the current price (sale) Change the compare at p…" at bounding box center [397, 367] width 346 height 26
select select "no_change"
click at [230, 355] on select "Change the compare at price to the current price (sale) Change the compare at p…" at bounding box center [397, 367] width 346 height 26
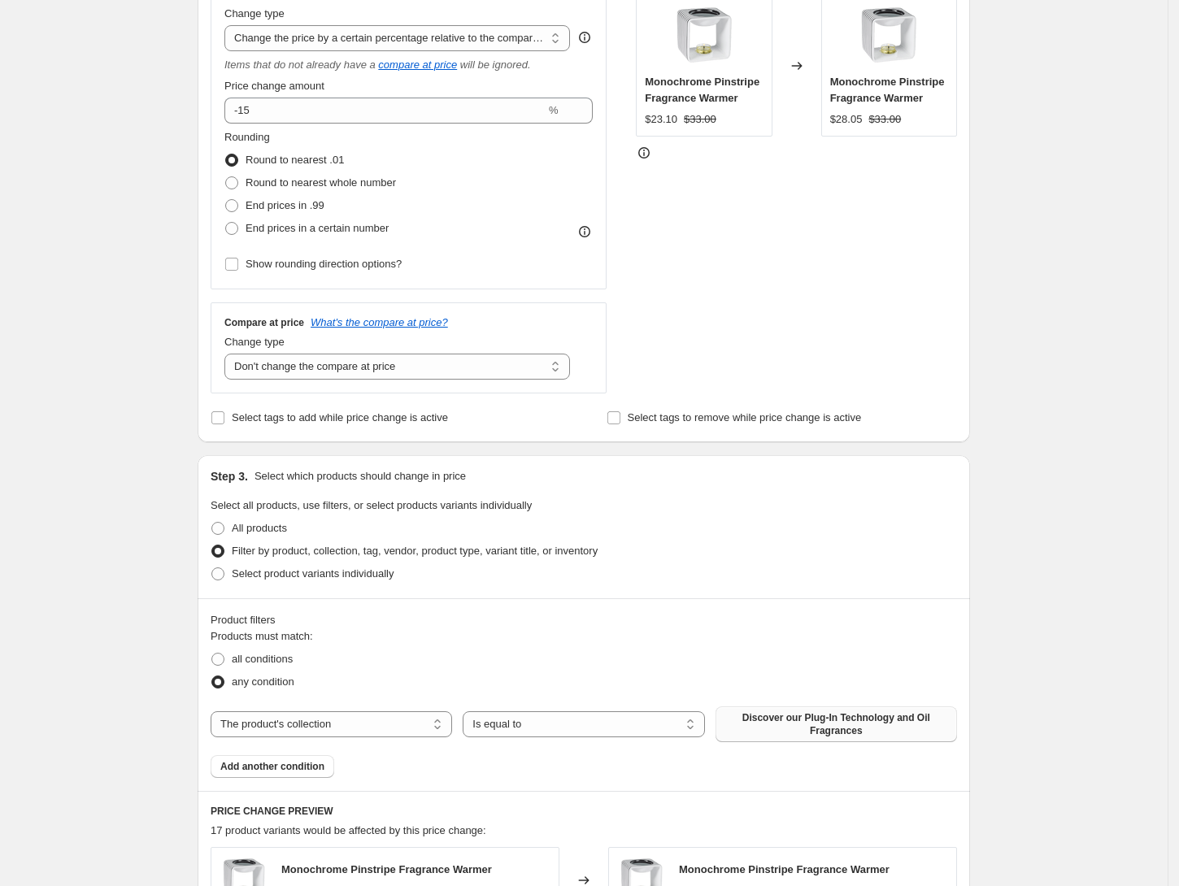
click at [785, 726] on span "Discover our Plug-In Technology and Oil Fragrances" at bounding box center [836, 724] width 222 height 26
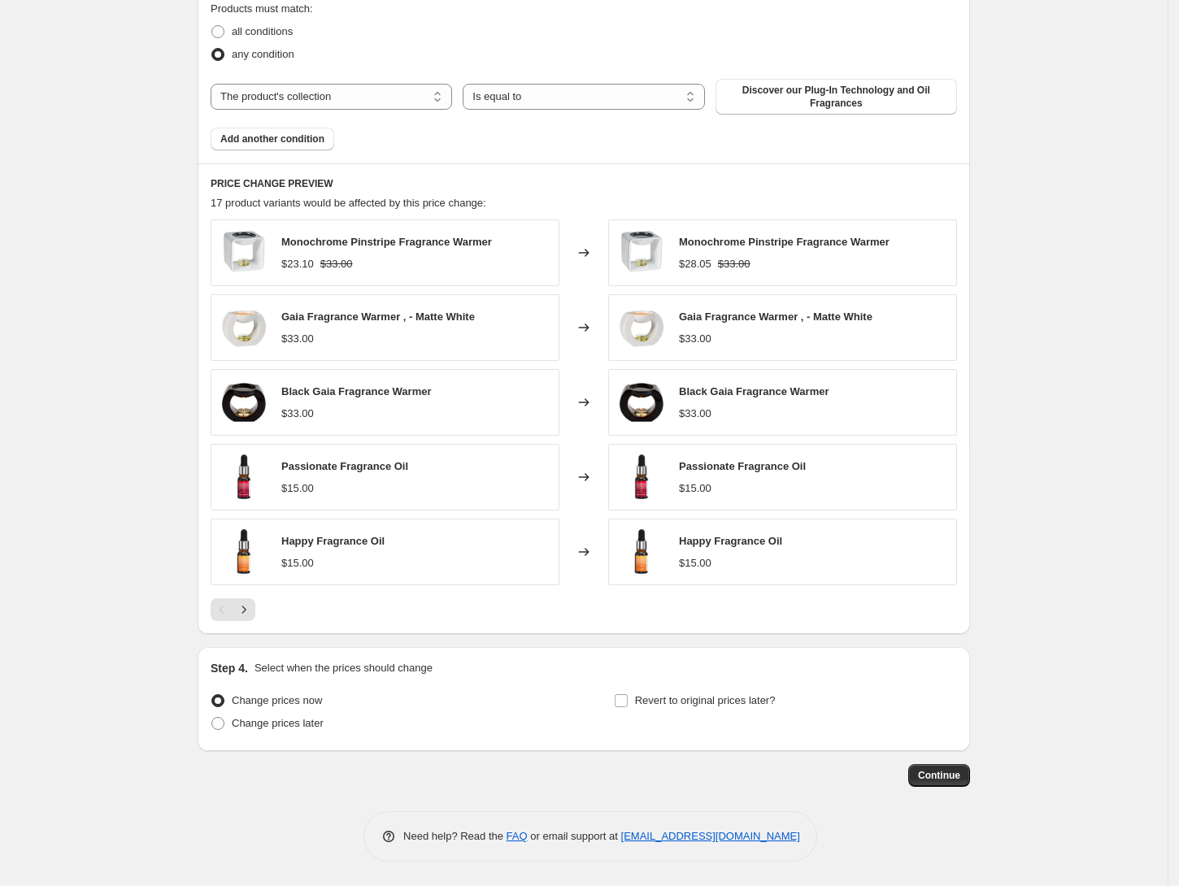
scroll to position [958, 0]
click at [252, 608] on icon "Next" at bounding box center [244, 610] width 16 height 16
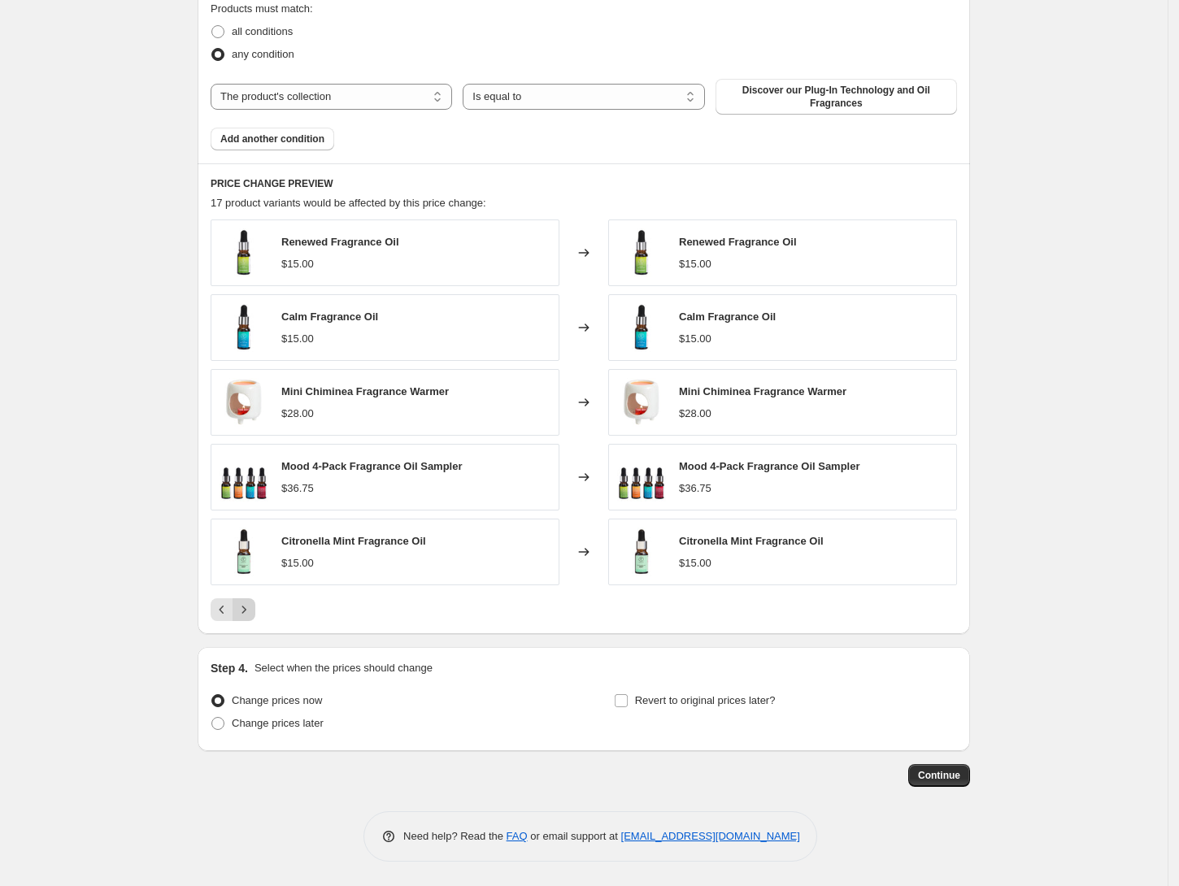
click at [252, 608] on icon "Next" at bounding box center [244, 610] width 16 height 16
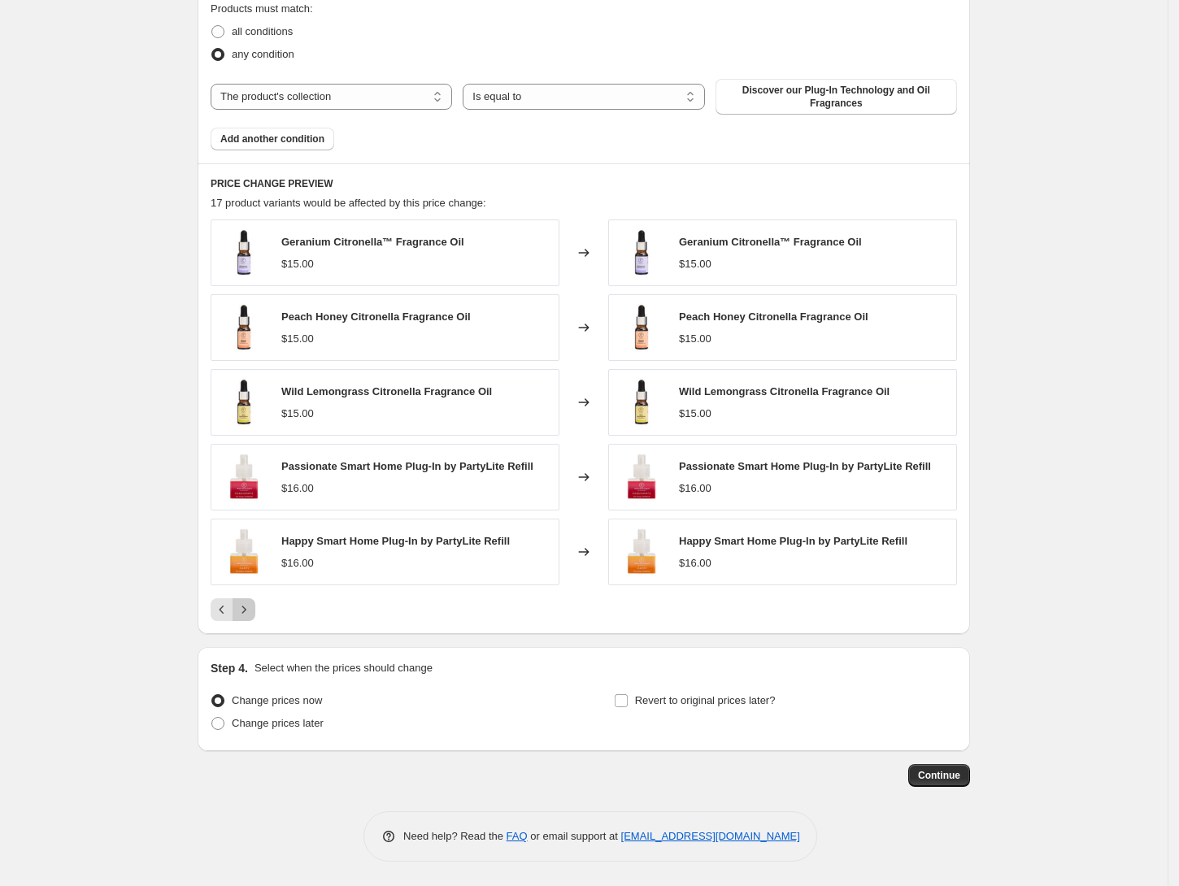
click at [252, 608] on icon "Next" at bounding box center [244, 610] width 16 height 16
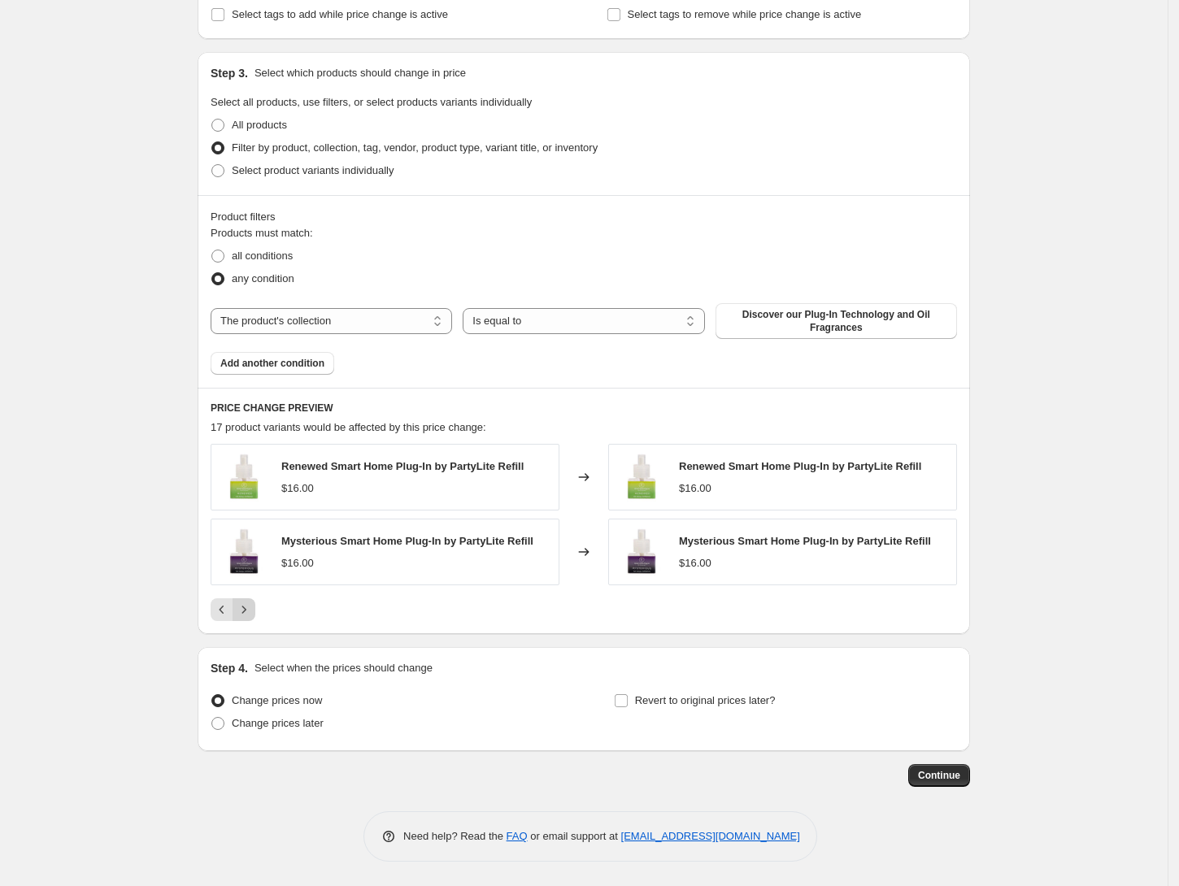
scroll to position [733, 0]
click at [222, 608] on icon "Previous" at bounding box center [222, 610] width 16 height 16
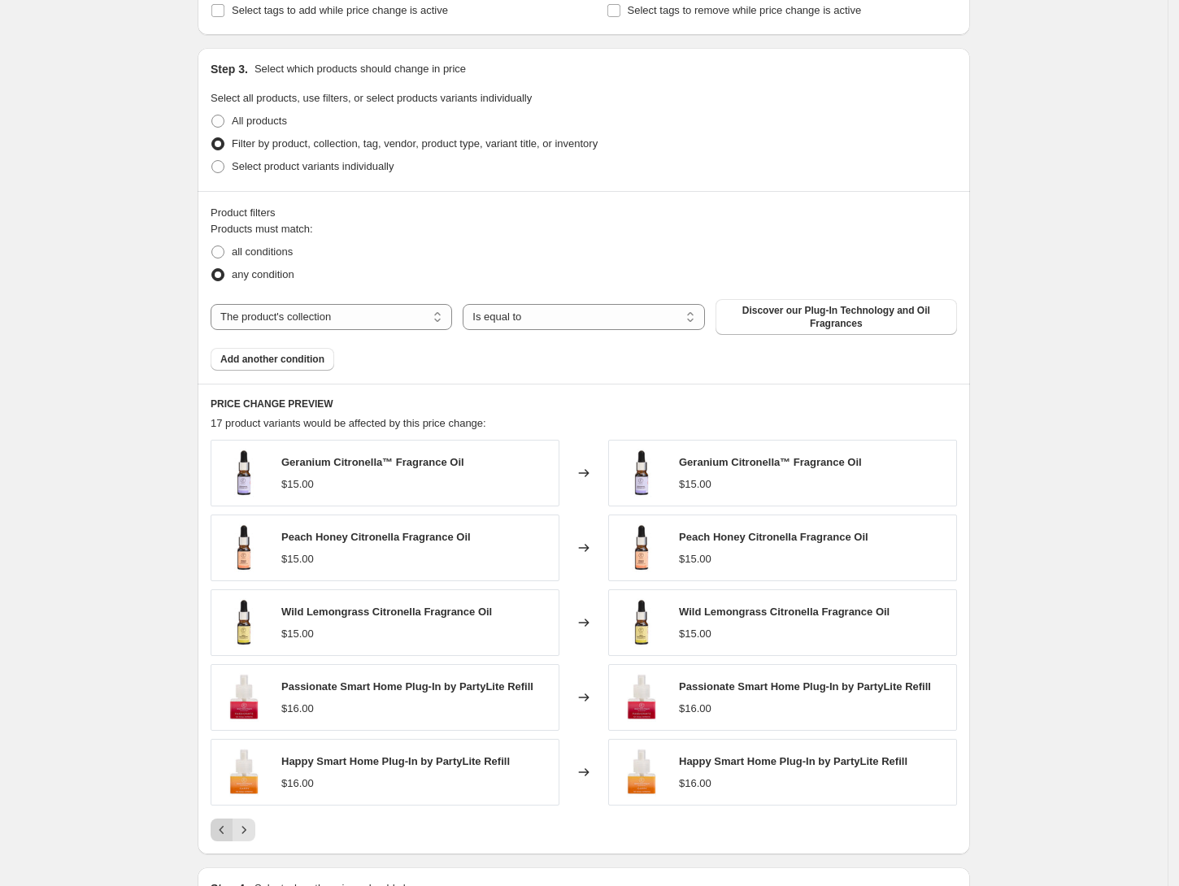
click at [222, 608] on div "Wild Lemongrass Citronella Fragrance Oil $15.00" at bounding box center [385, 622] width 349 height 67
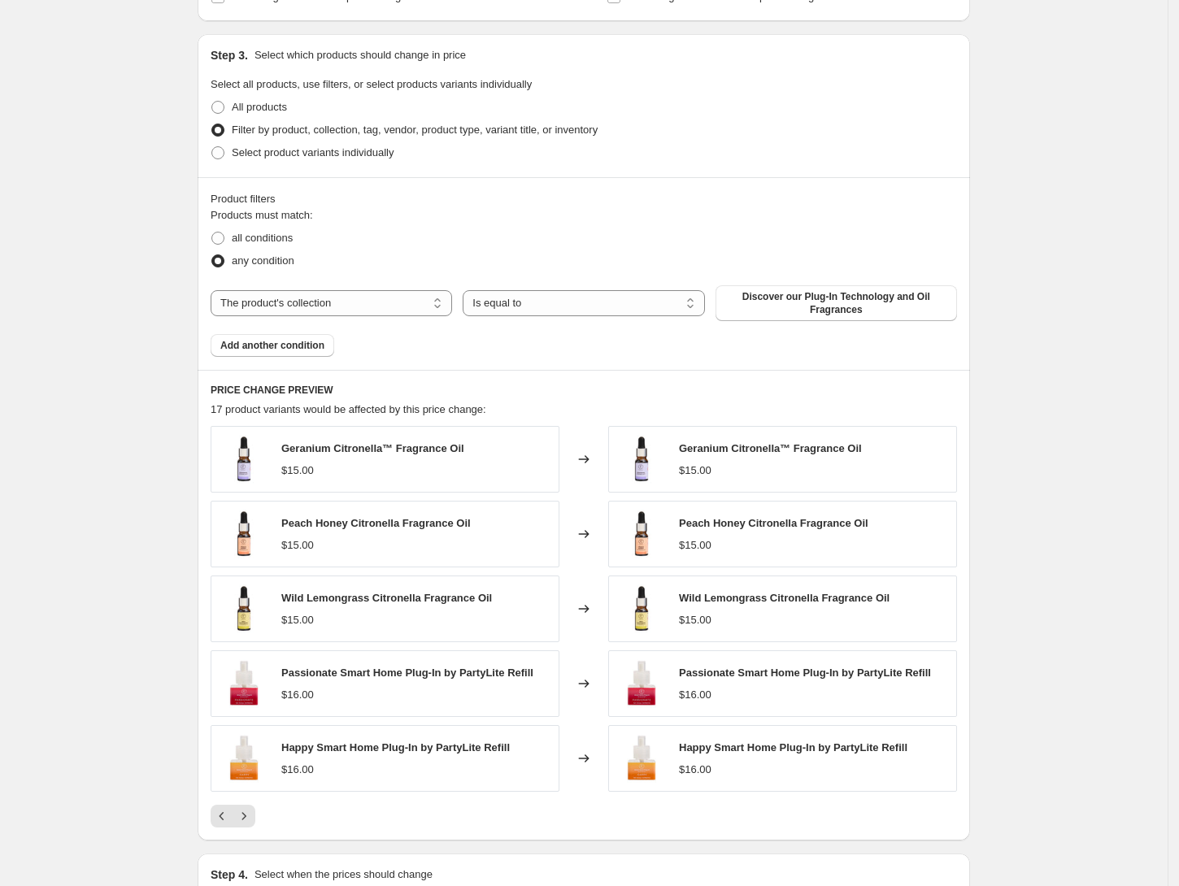
scroll to position [958, 0]
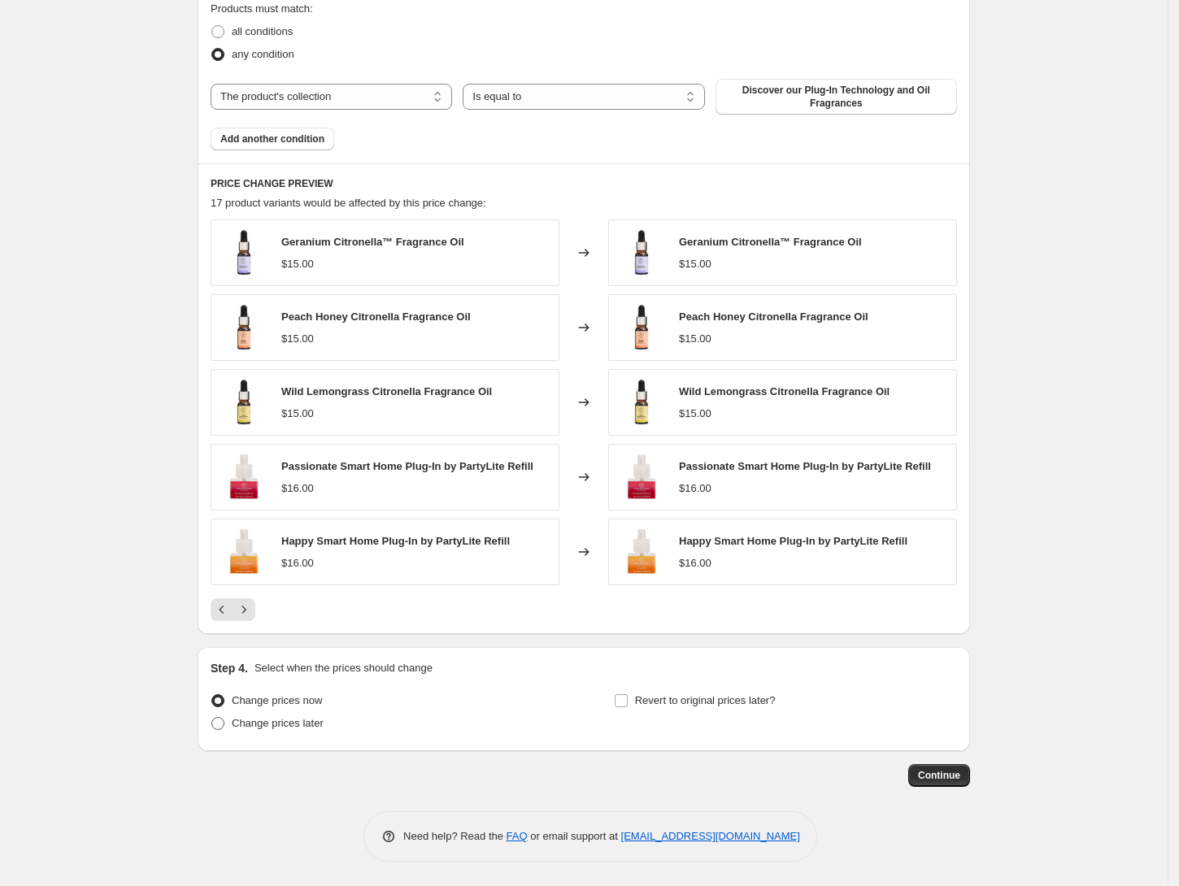
click at [224, 723] on span at bounding box center [217, 723] width 13 height 13
click at [212, 718] on input "Change prices later" at bounding box center [211, 717] width 1 height 1
radio input "true"
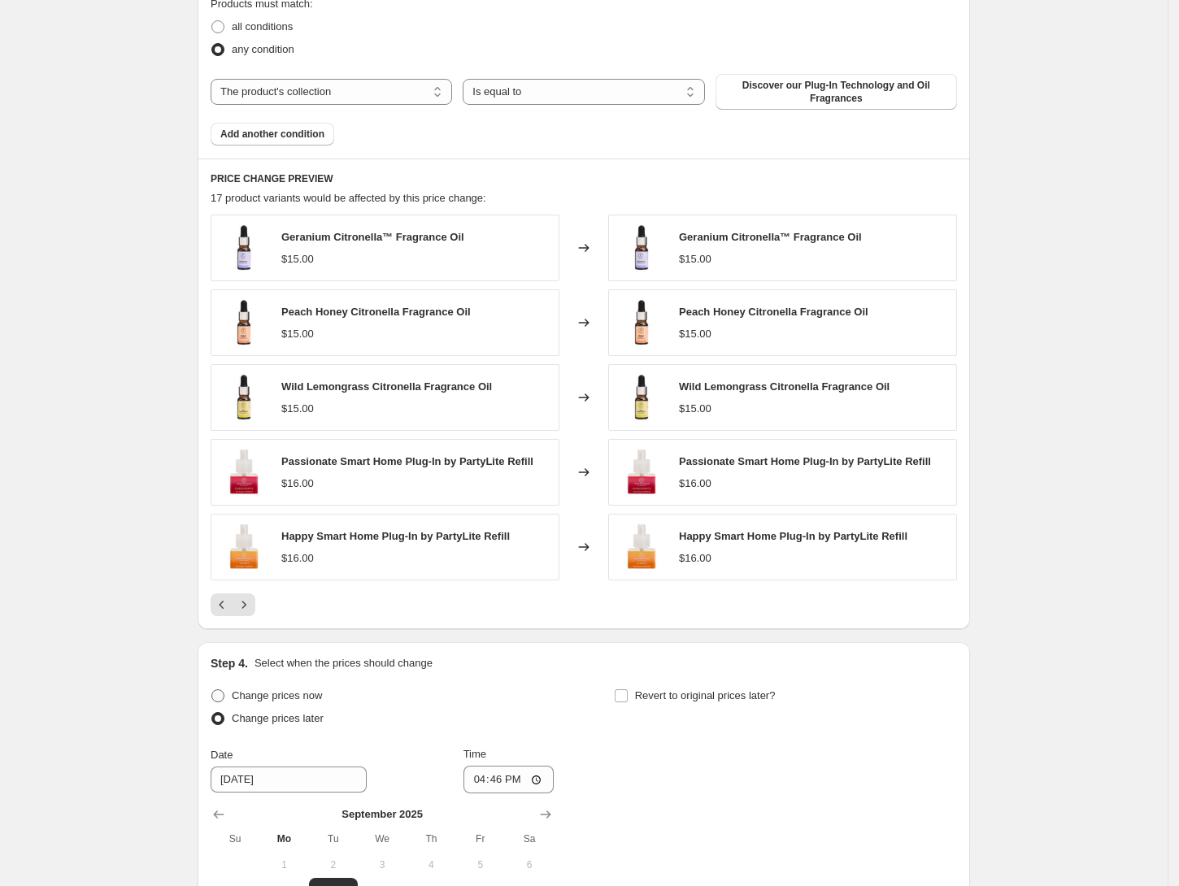
click at [224, 698] on span at bounding box center [217, 695] width 13 height 13
click at [212, 690] on input "Change prices now" at bounding box center [211, 689] width 1 height 1
radio input "true"
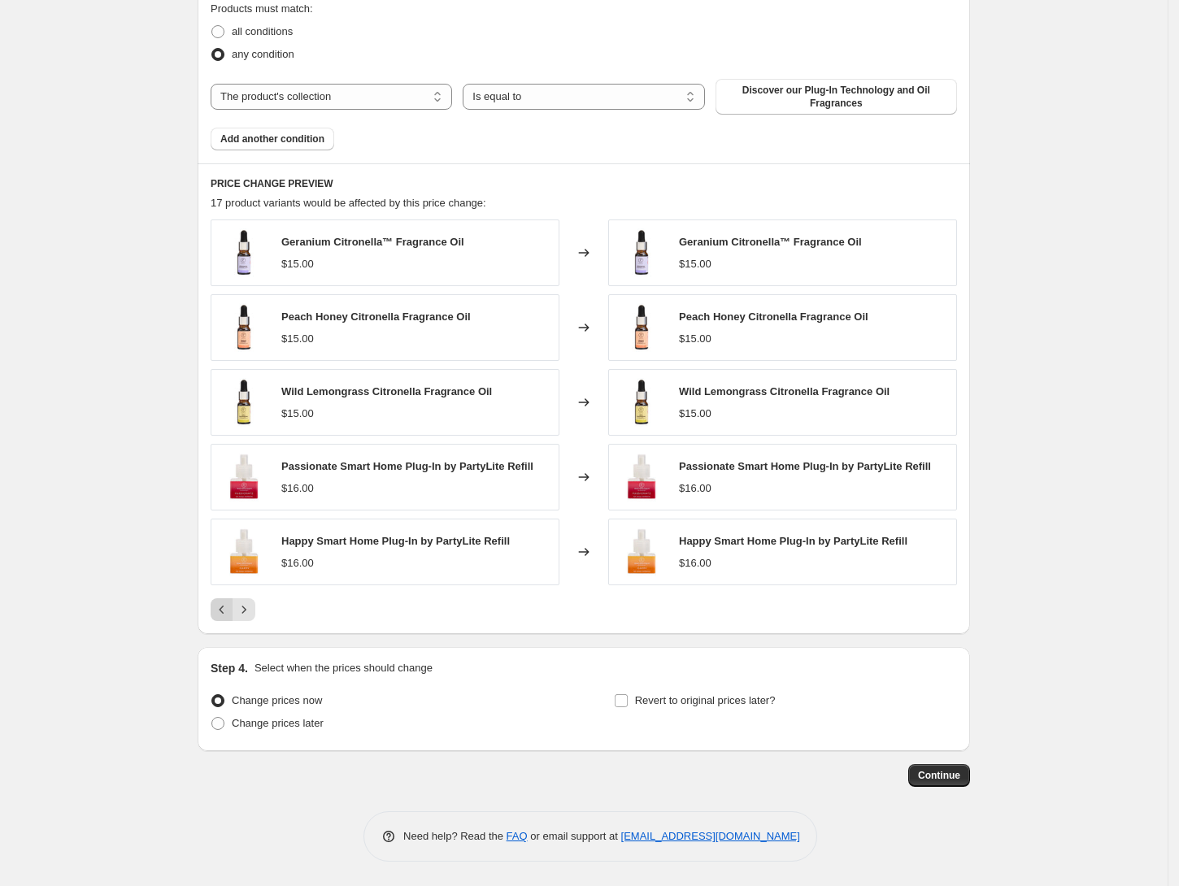
click at [223, 609] on icon "Previous" at bounding box center [222, 610] width 16 height 16
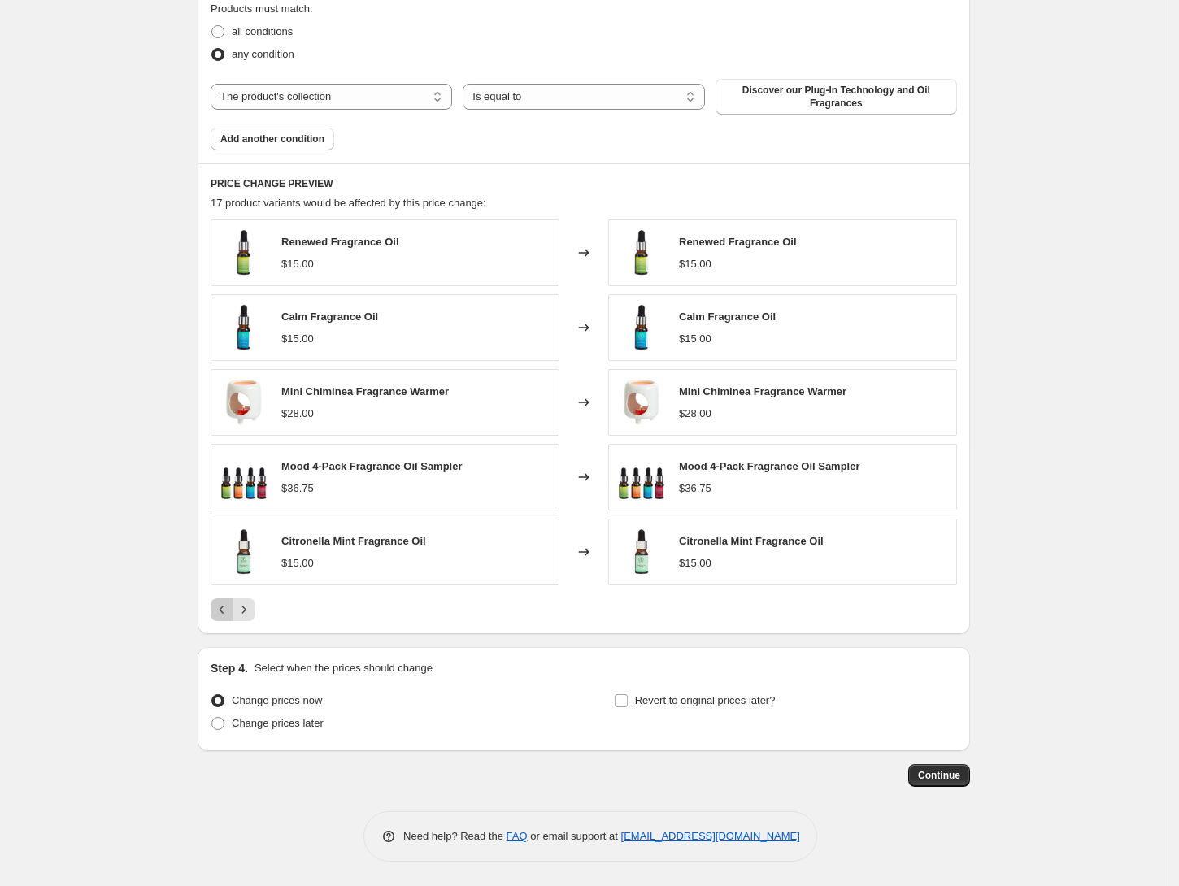
click at [224, 612] on icon "Previous" at bounding box center [222, 610] width 16 height 16
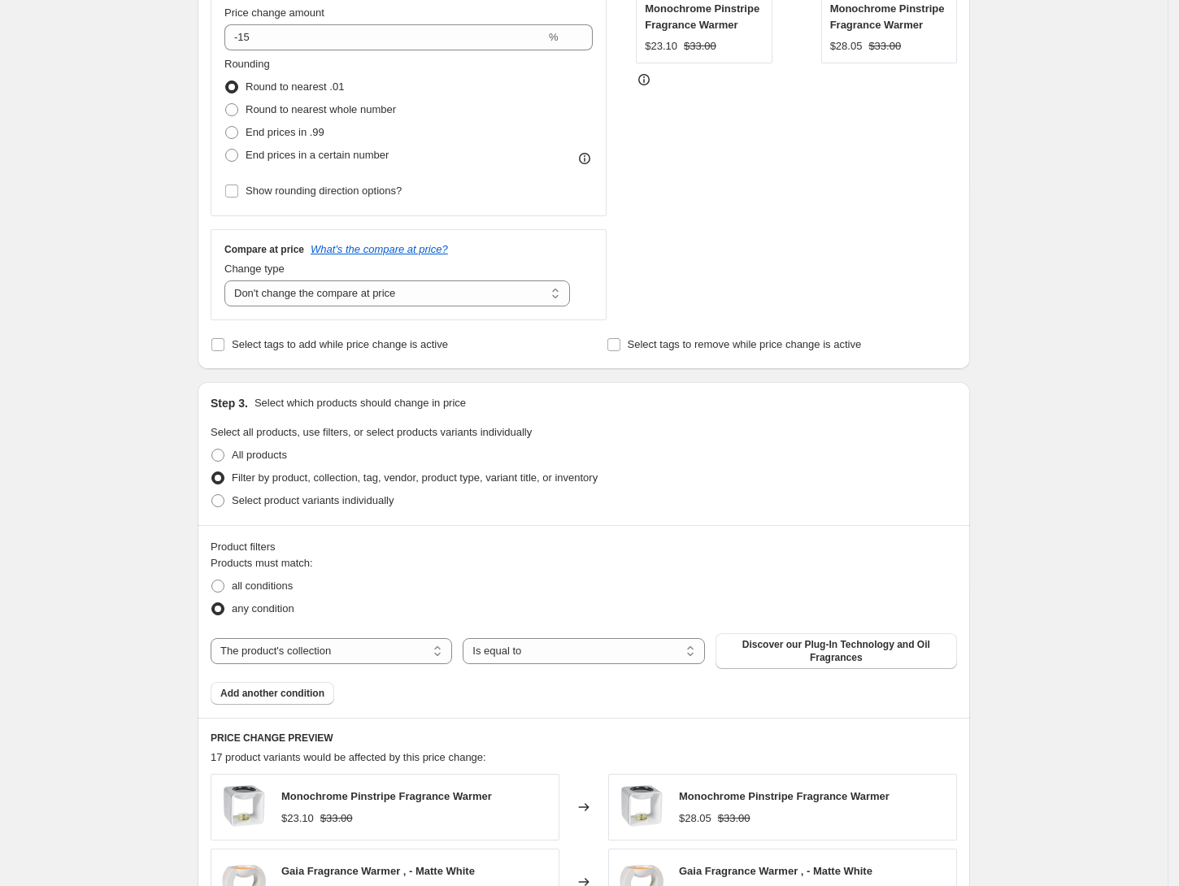
scroll to position [91, 0]
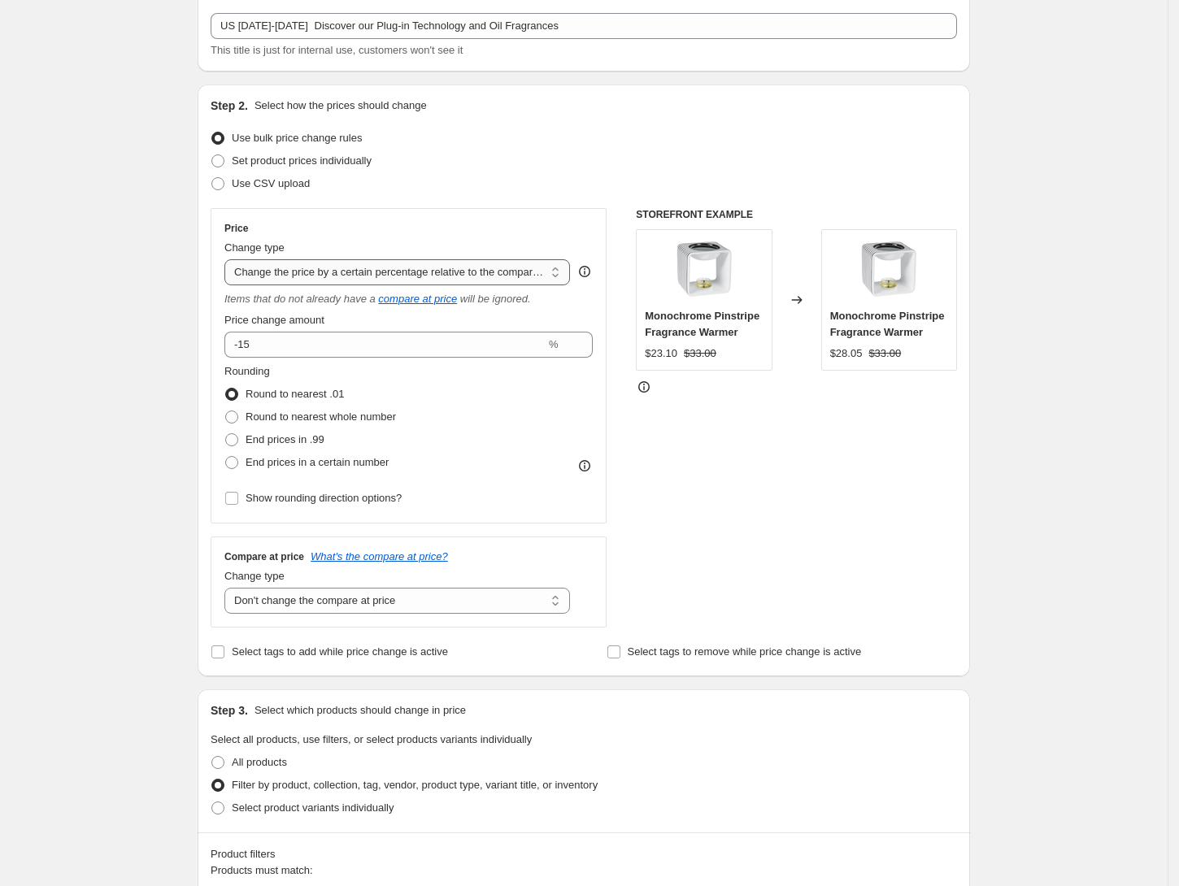
click at [351, 272] on select "Change the price to a certain amount Change the price by a certain amount Chang…" at bounding box center [397, 272] width 346 height 26
click at [230, 259] on select "Change the price to a certain amount Change the price by a certain amount Chang…" at bounding box center [397, 272] width 346 height 26
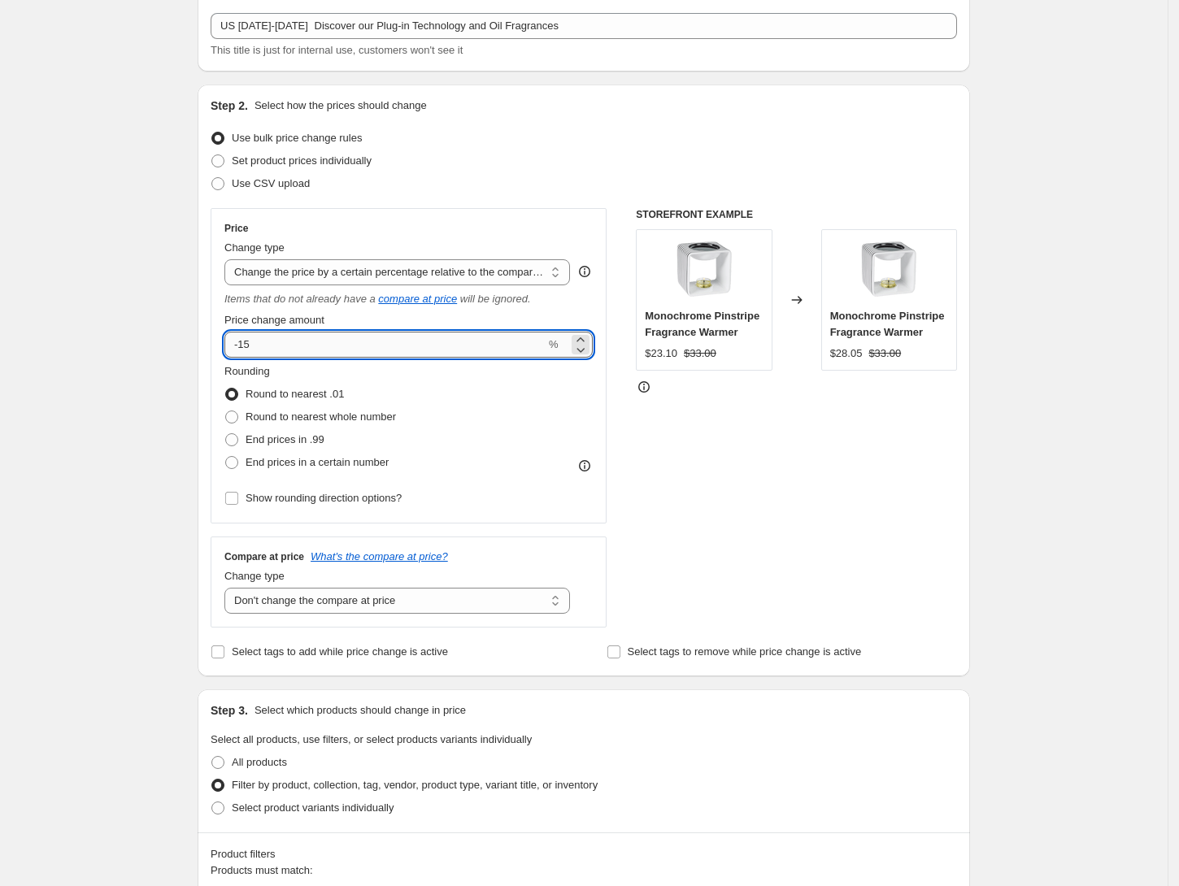
click at [469, 352] on input "-15" at bounding box center [384, 345] width 321 height 26
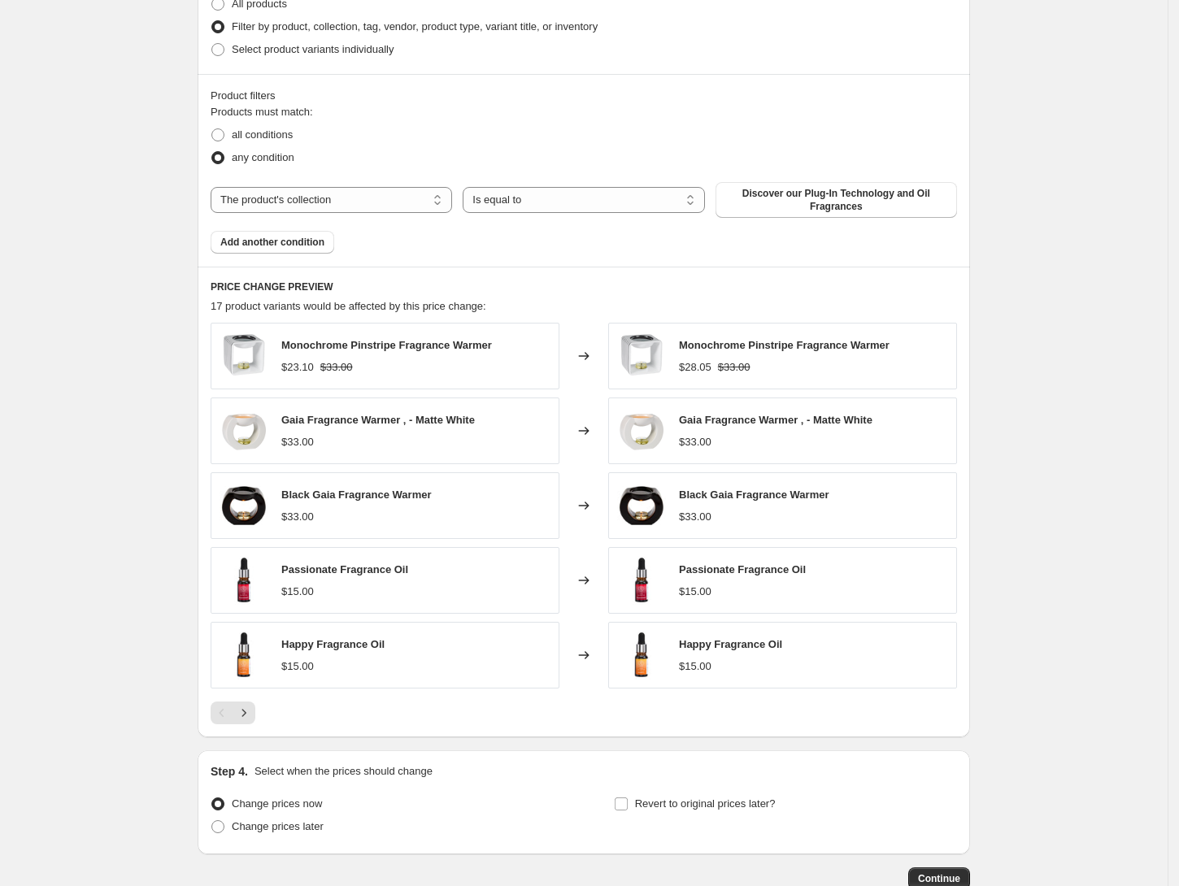
scroll to position [958, 0]
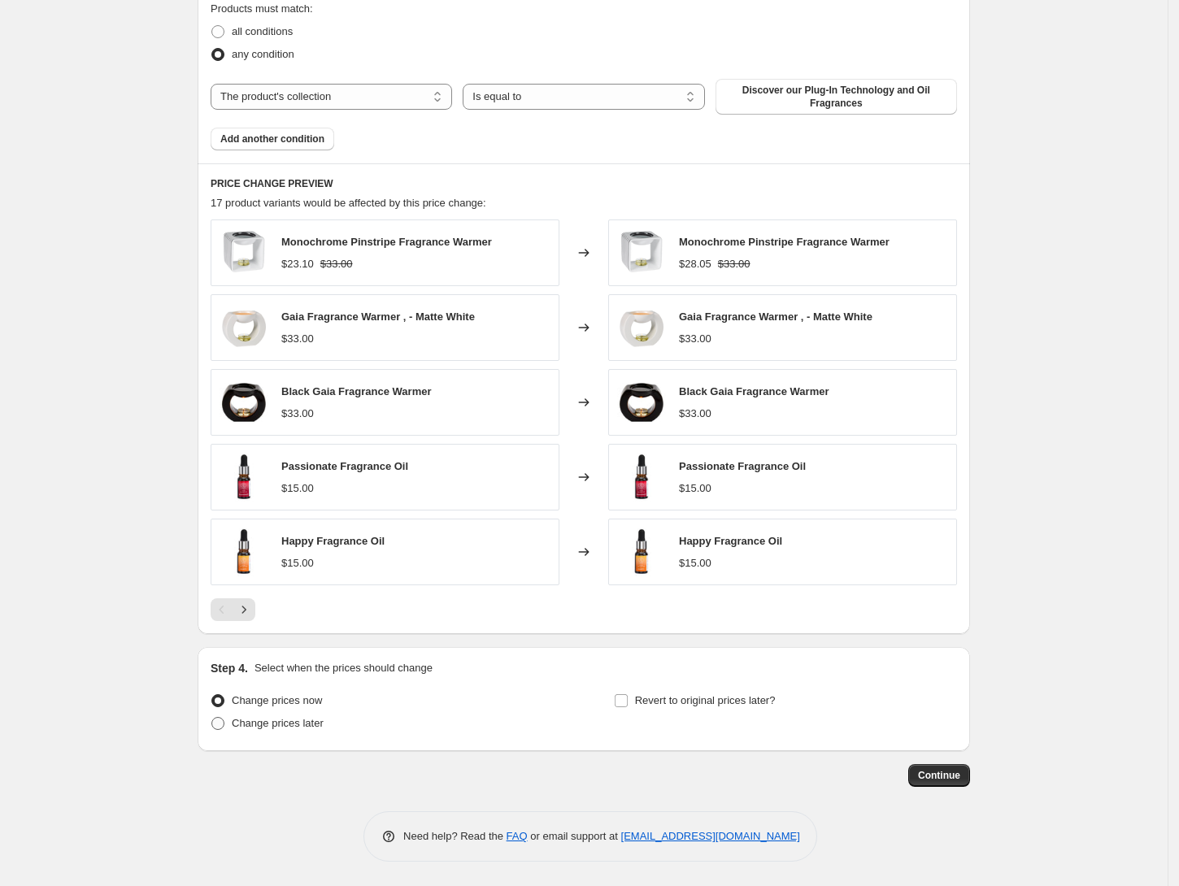
click at [284, 724] on span "Change prices later" at bounding box center [278, 723] width 92 height 12
click at [212, 718] on input "Change prices later" at bounding box center [211, 717] width 1 height 1
radio input "true"
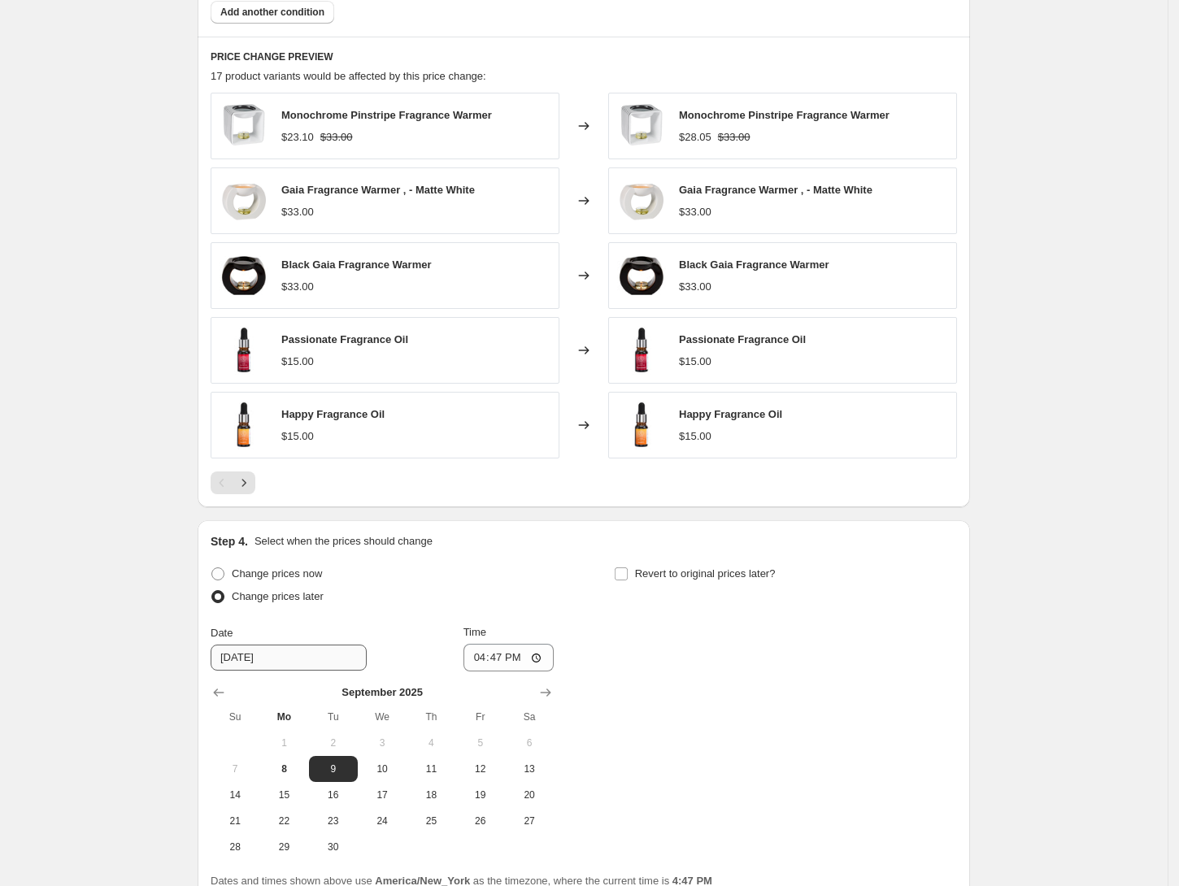
scroll to position [1237, 0]
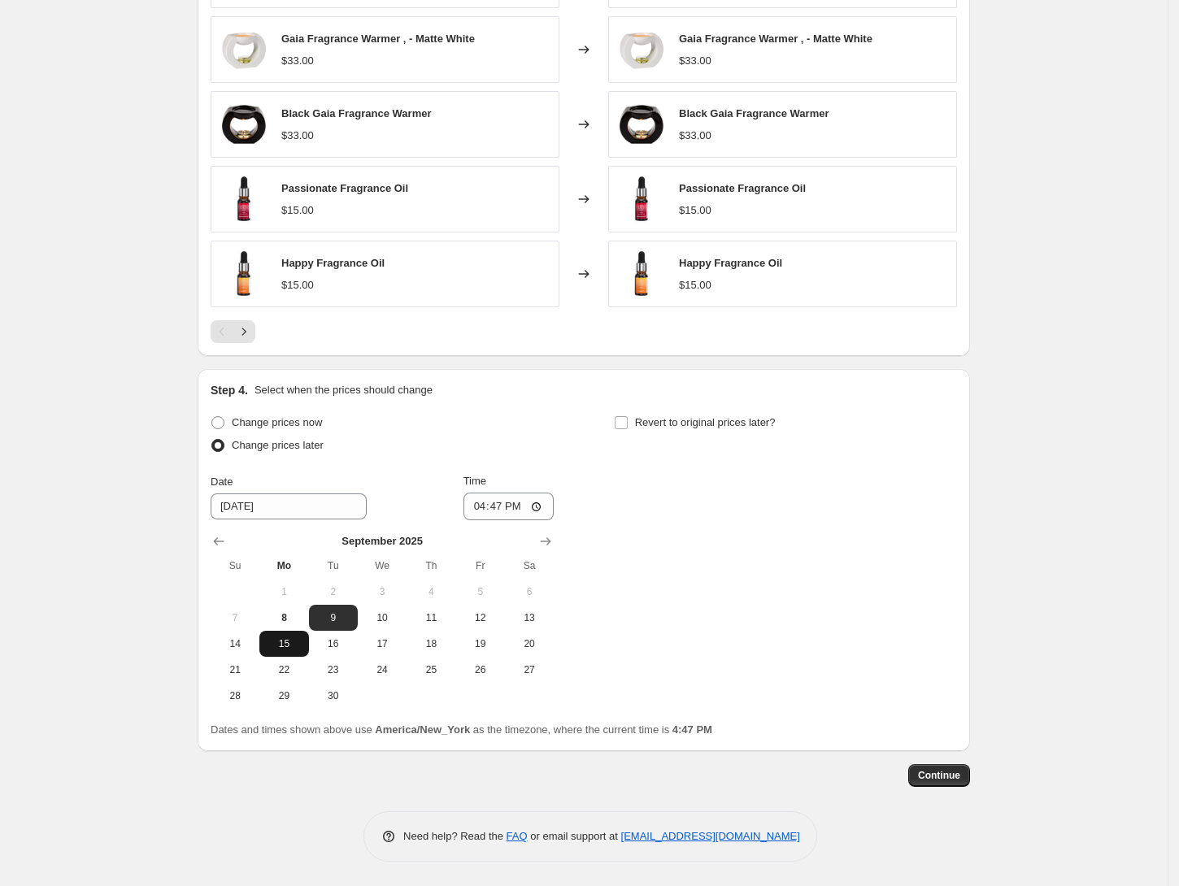
click at [290, 639] on span "15" at bounding box center [284, 643] width 36 height 13
type input "9/15/2025"
click at [502, 509] on input "16:47" at bounding box center [508, 507] width 91 height 28
click at [479, 509] on input "16:47" at bounding box center [508, 507] width 91 height 28
type input "08:00"
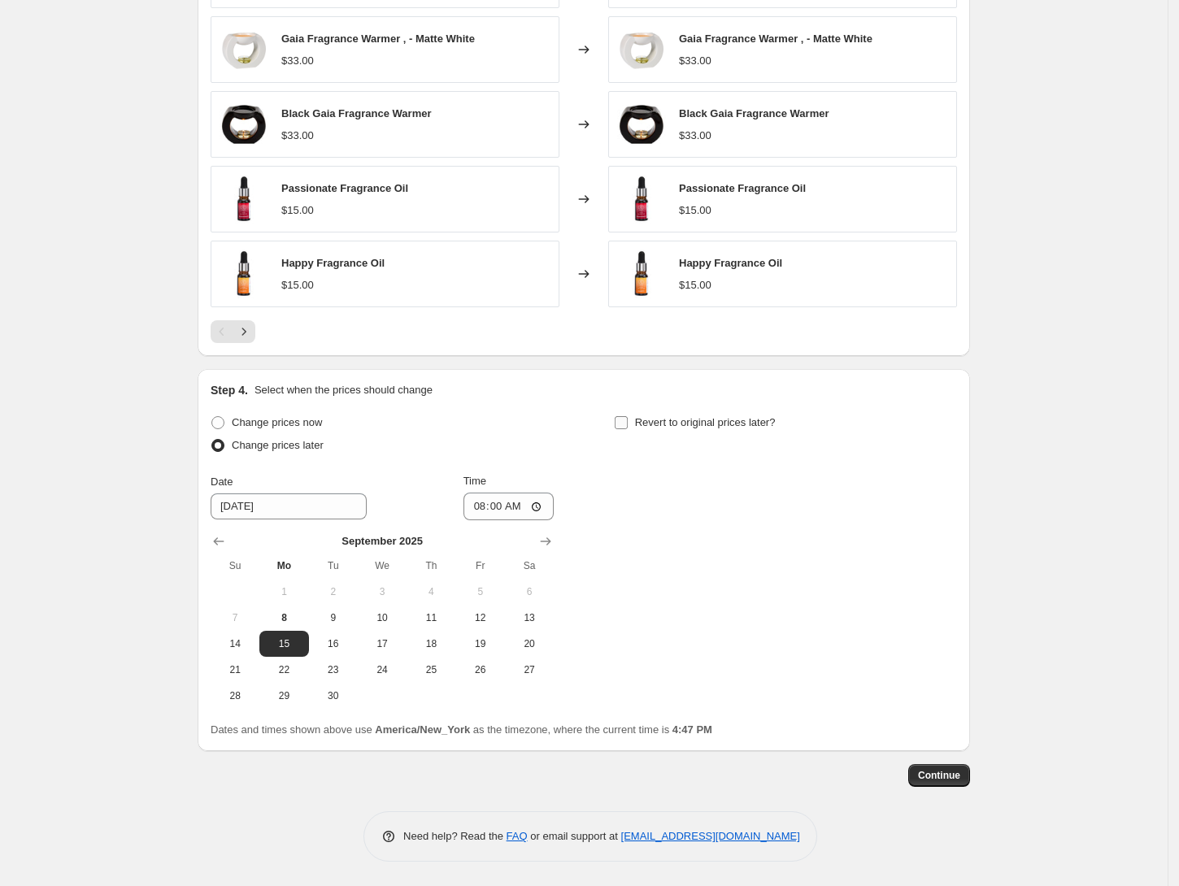
click at [621, 423] on input "Revert to original prices later?" at bounding box center [621, 422] width 13 height 13
checkbox input "true"
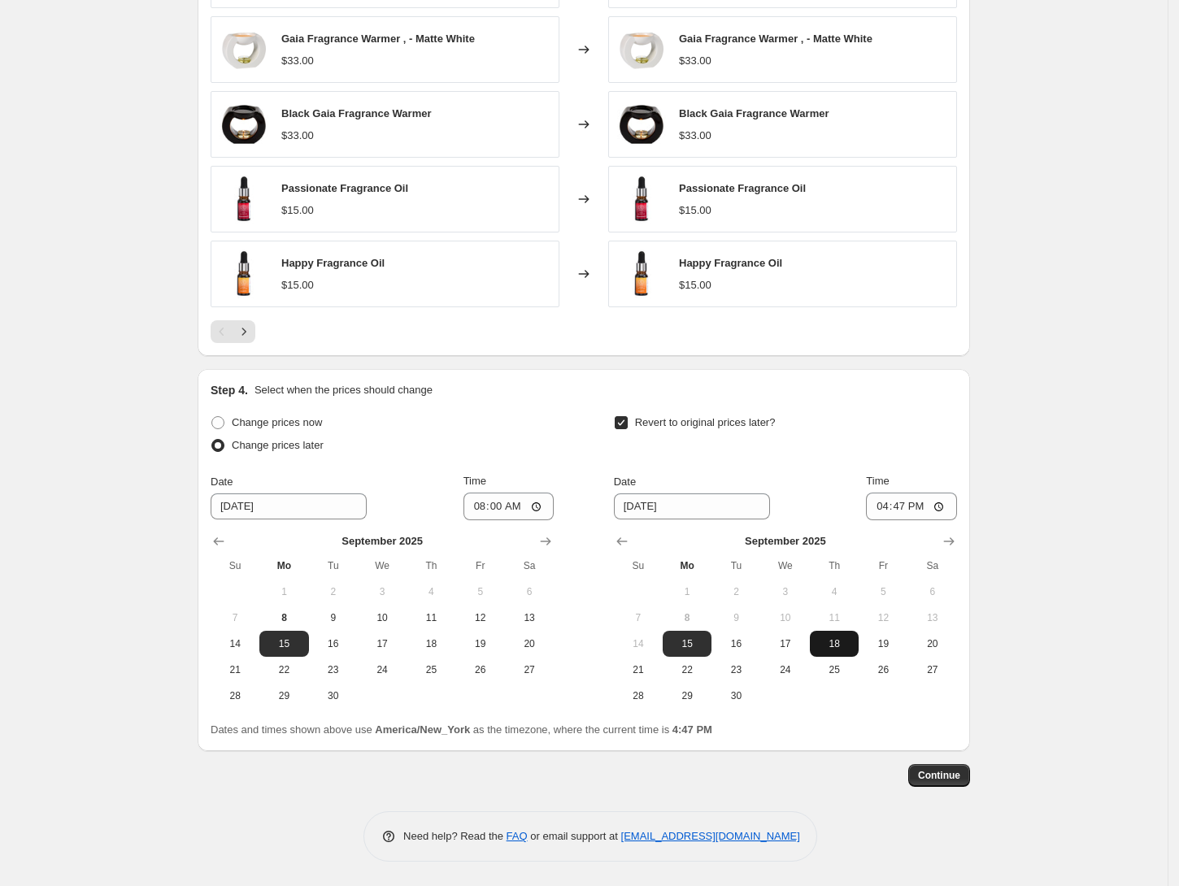
click at [839, 631] on button "18" at bounding box center [834, 644] width 49 height 26
type input "9/18/2025"
click at [889, 504] on input "16:47" at bounding box center [911, 507] width 91 height 28
type input "07:59"
click at [925, 781] on span "Continue" at bounding box center [939, 775] width 42 height 13
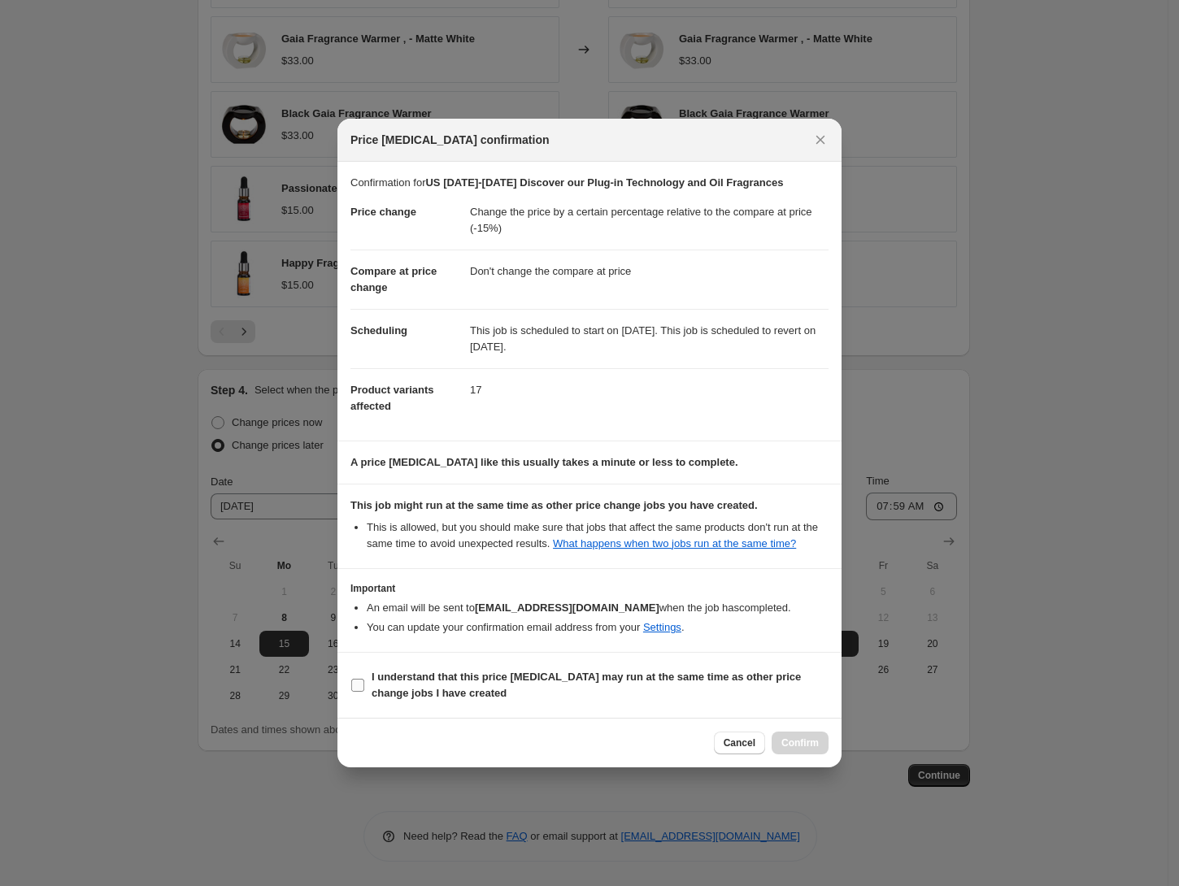
click at [572, 676] on b "I understand that this price change job may run at the same time as other price…" at bounding box center [586, 685] width 429 height 28
click at [364, 679] on input "I understand that this price change job may run at the same time as other price…" at bounding box center [357, 685] width 13 height 13
checkbox input "true"
click at [800, 748] on span "Confirm" at bounding box center [799, 743] width 37 height 13
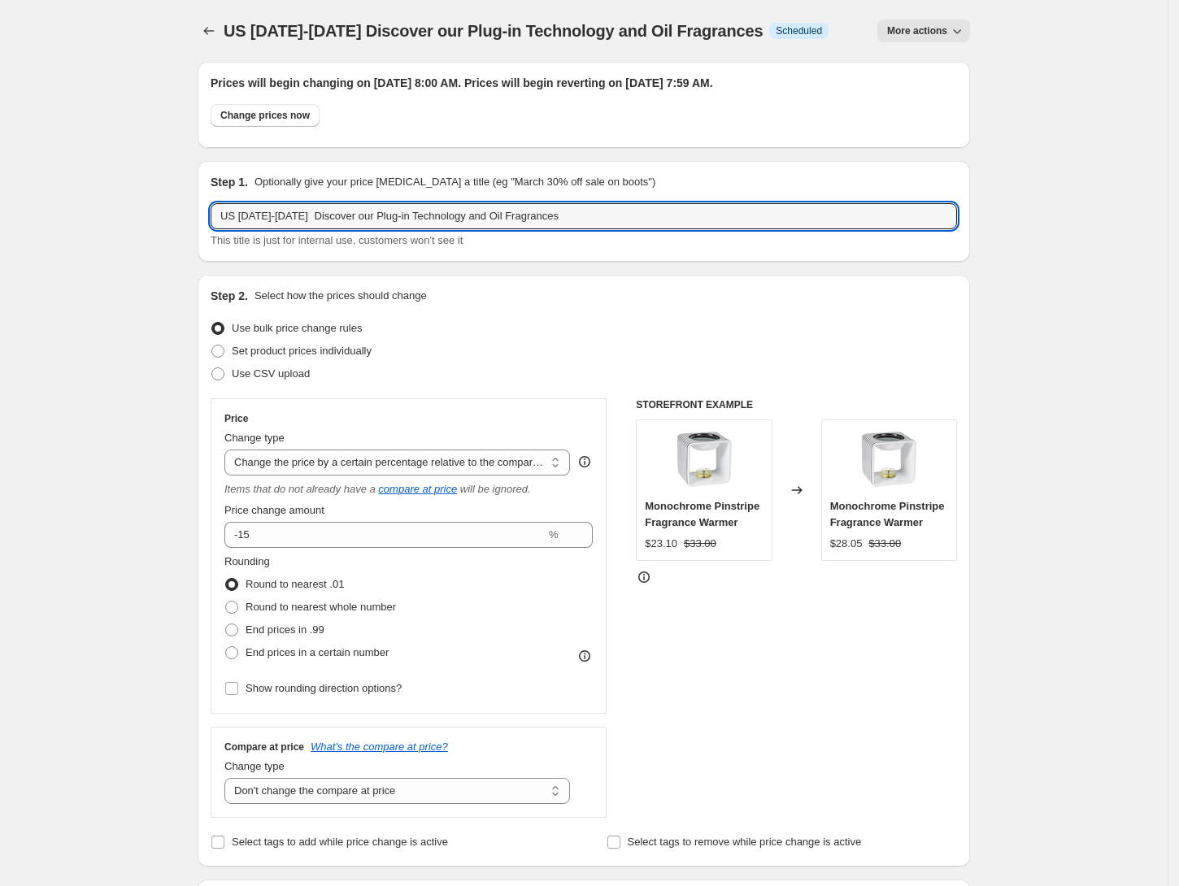
drag, startPoint x: 311, startPoint y: 189, endPoint x: 171, endPoint y: 189, distance: 139.8
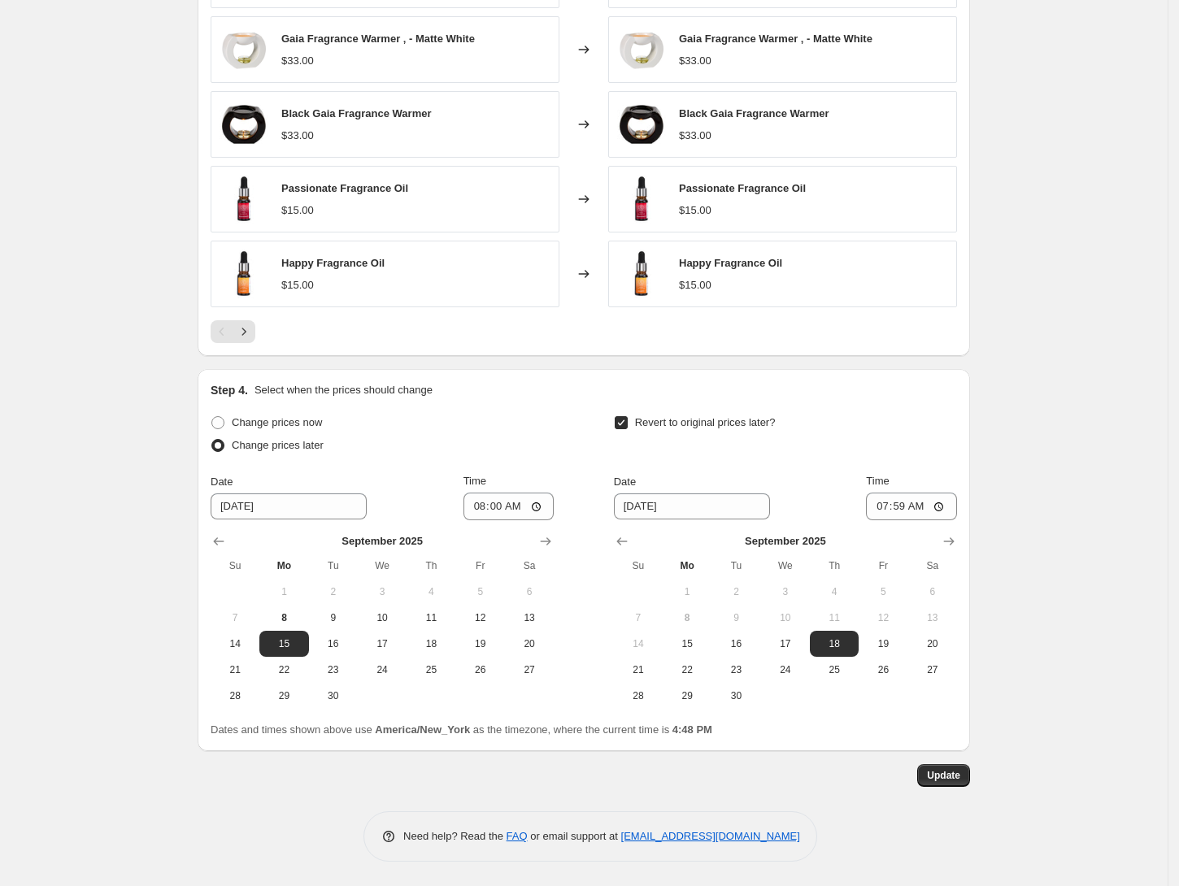
scroll to position [1335, 0]
click at [709, 837] on link "support+a42392@northern-apps.com" at bounding box center [710, 836] width 179 height 12
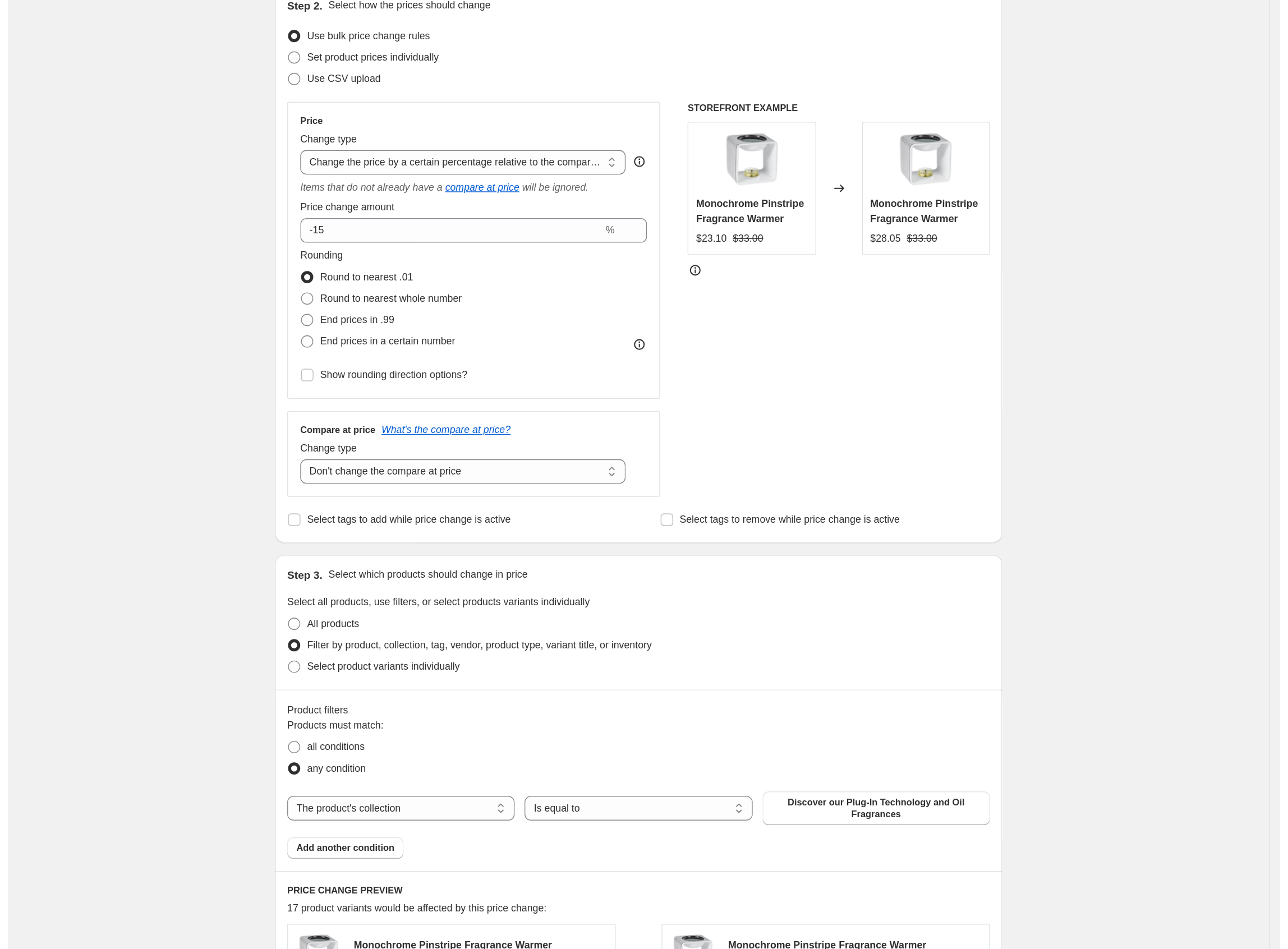
scroll to position [202, 0]
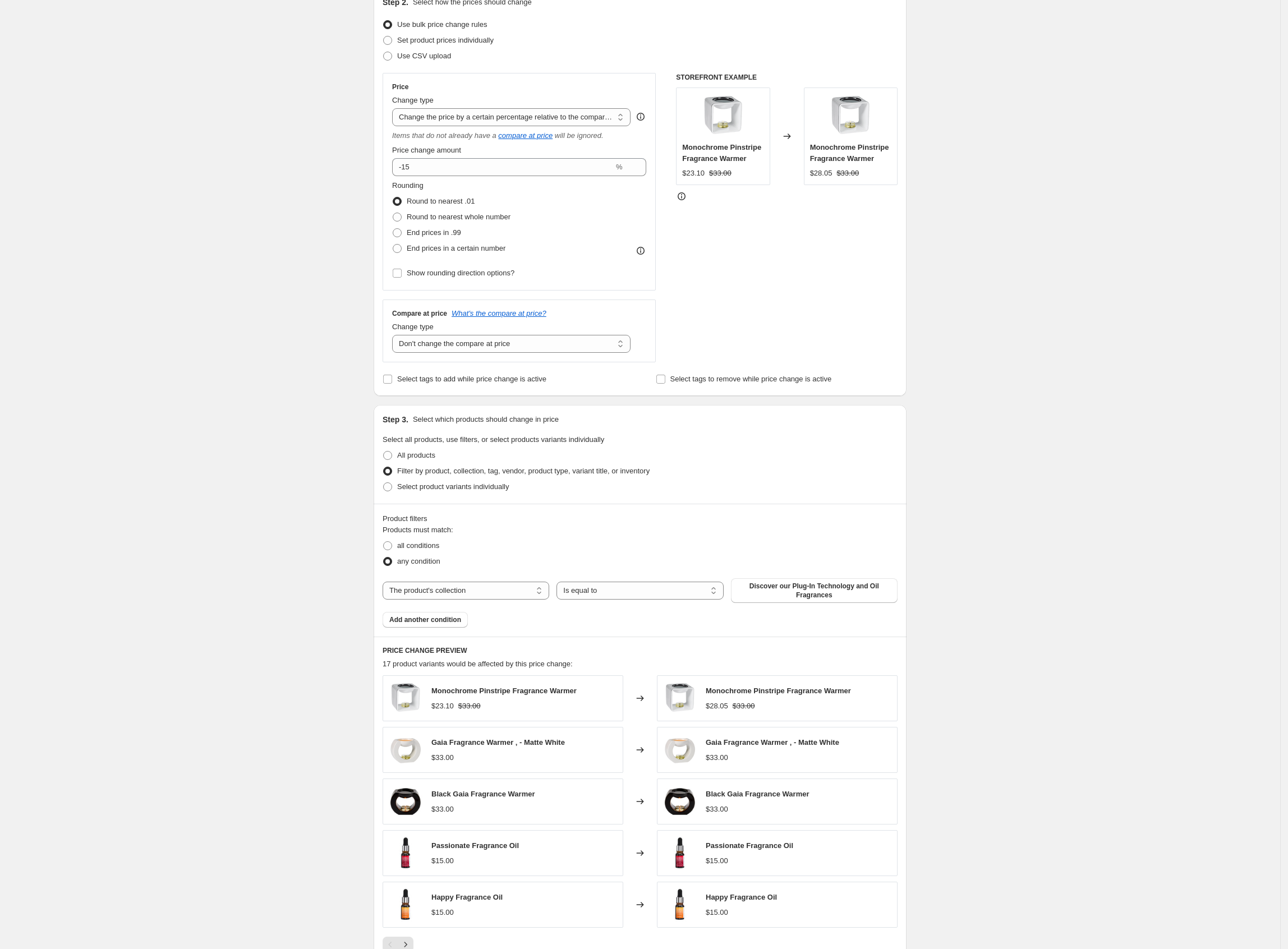
drag, startPoint x: 833, startPoint y: 462, endPoint x: 751, endPoint y: 319, distance: 164.8
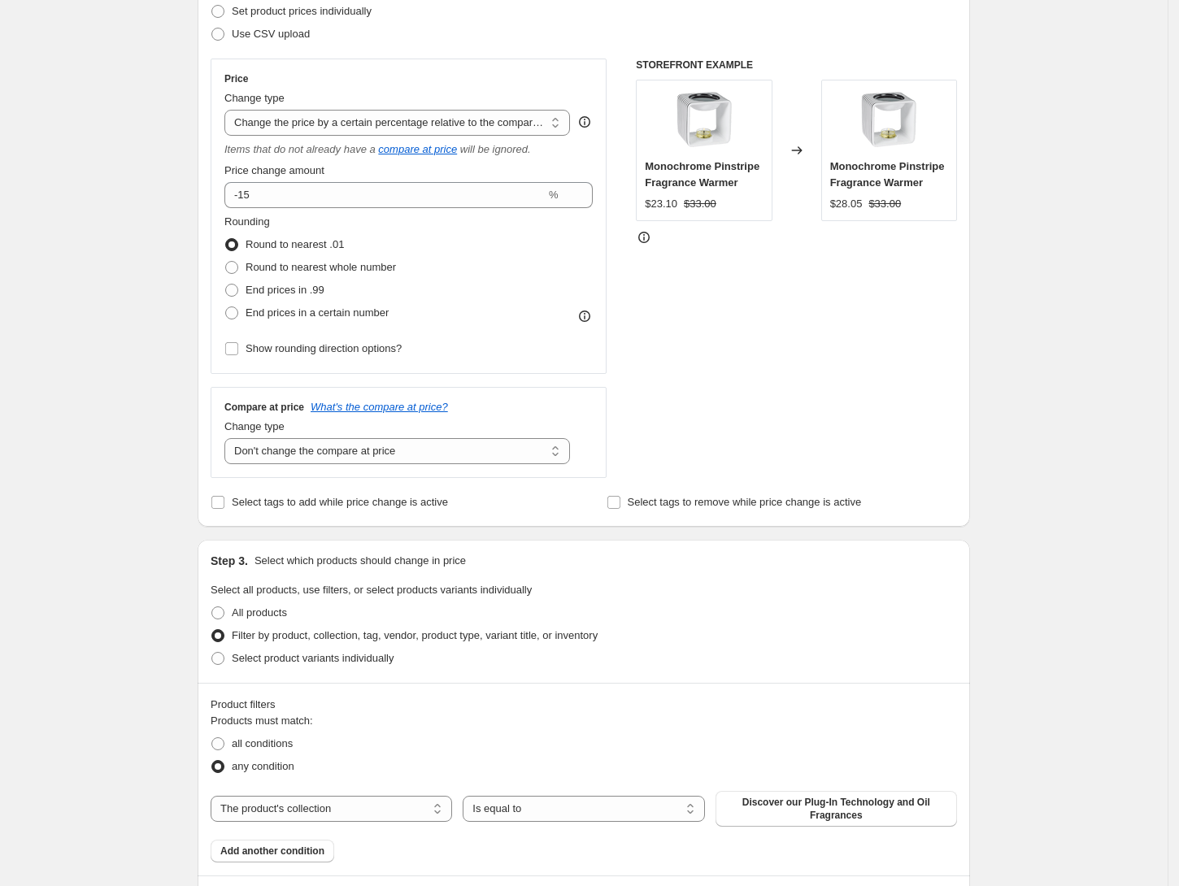
scroll to position [108, 0]
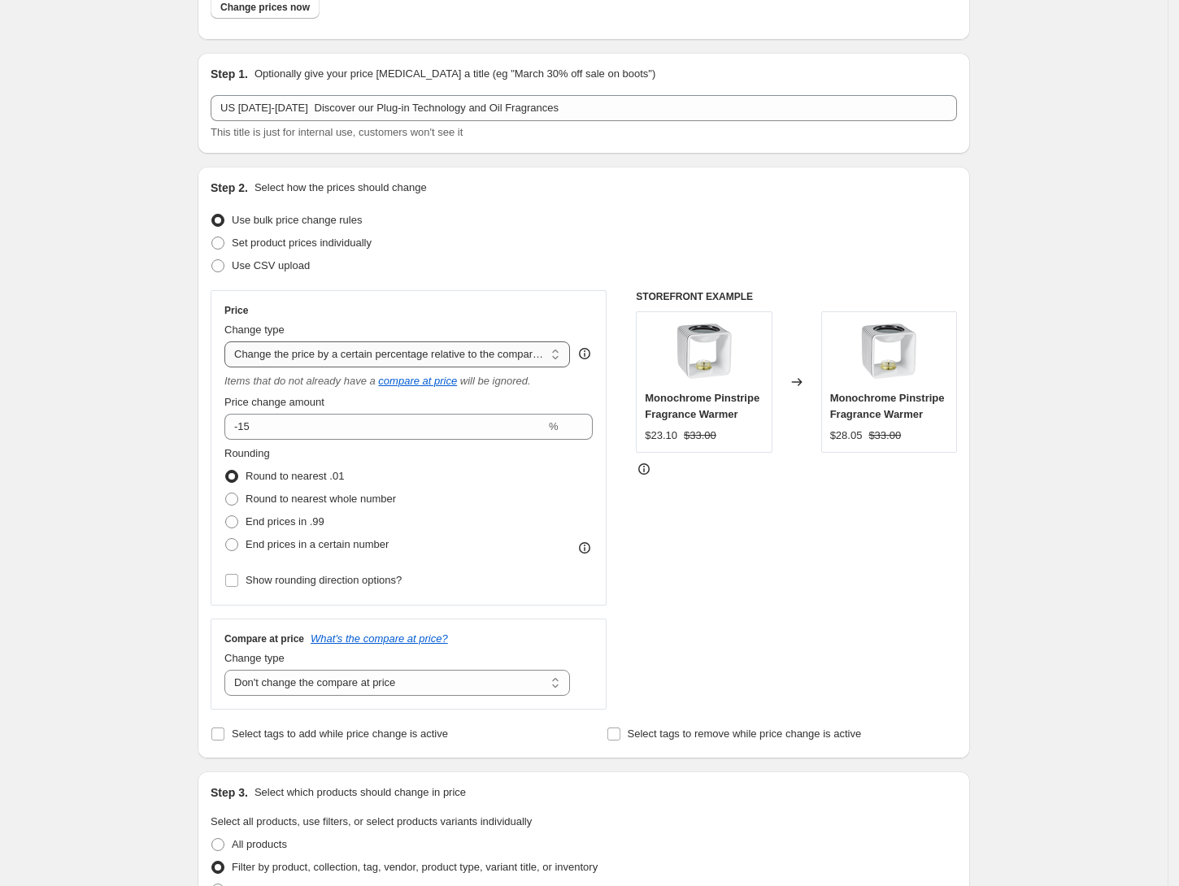
click at [430, 351] on select "Change the price to a certain amount Change the price by a certain amount Chang…" at bounding box center [397, 354] width 346 height 26
click at [230, 341] on select "Change the price to a certain amount Change the price by a certain amount Chang…" at bounding box center [397, 354] width 346 height 26
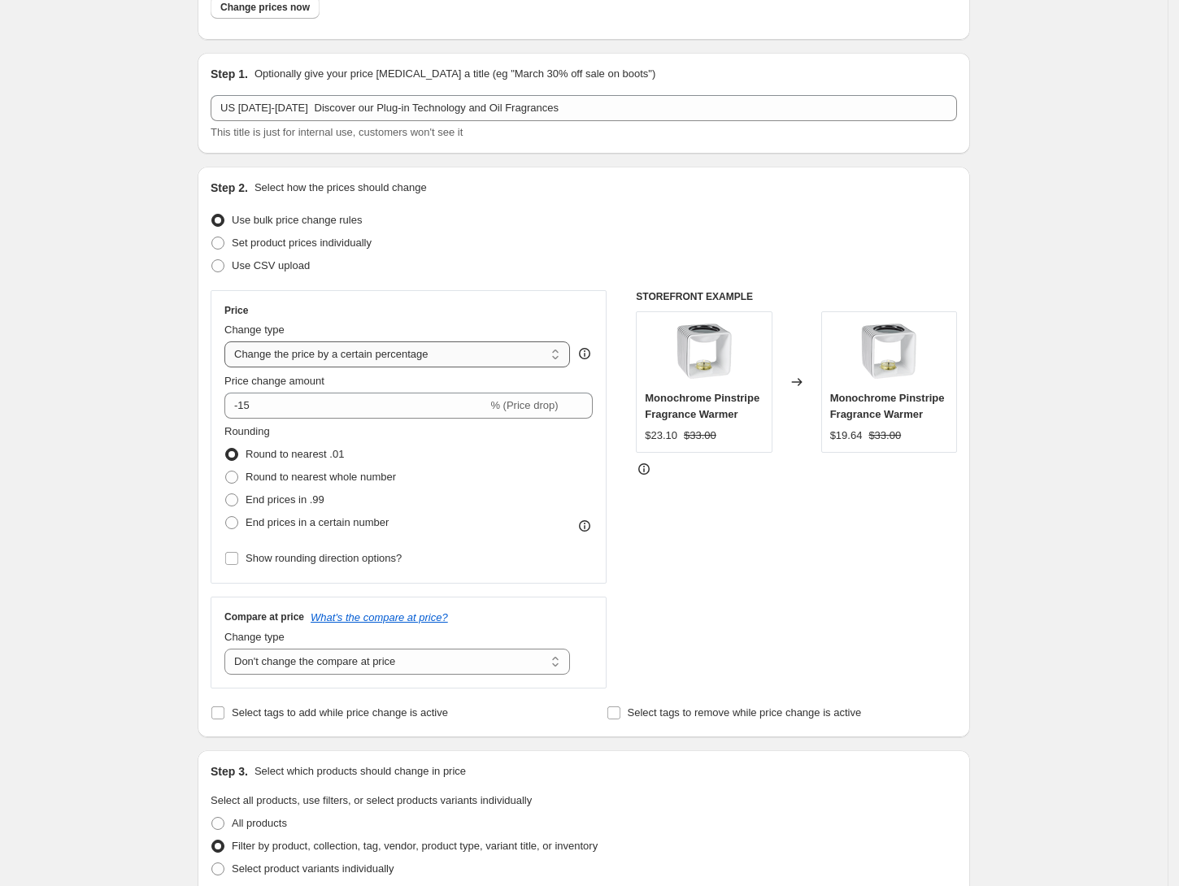
click at [495, 350] on select "Change the price to a certain amount Change the price by a certain amount Chang…" at bounding box center [397, 354] width 346 height 26
select select "pcap"
click at [230, 341] on select "Change the price to a certain amount Change the price by a certain amount Chang…" at bounding box center [397, 354] width 346 height 26
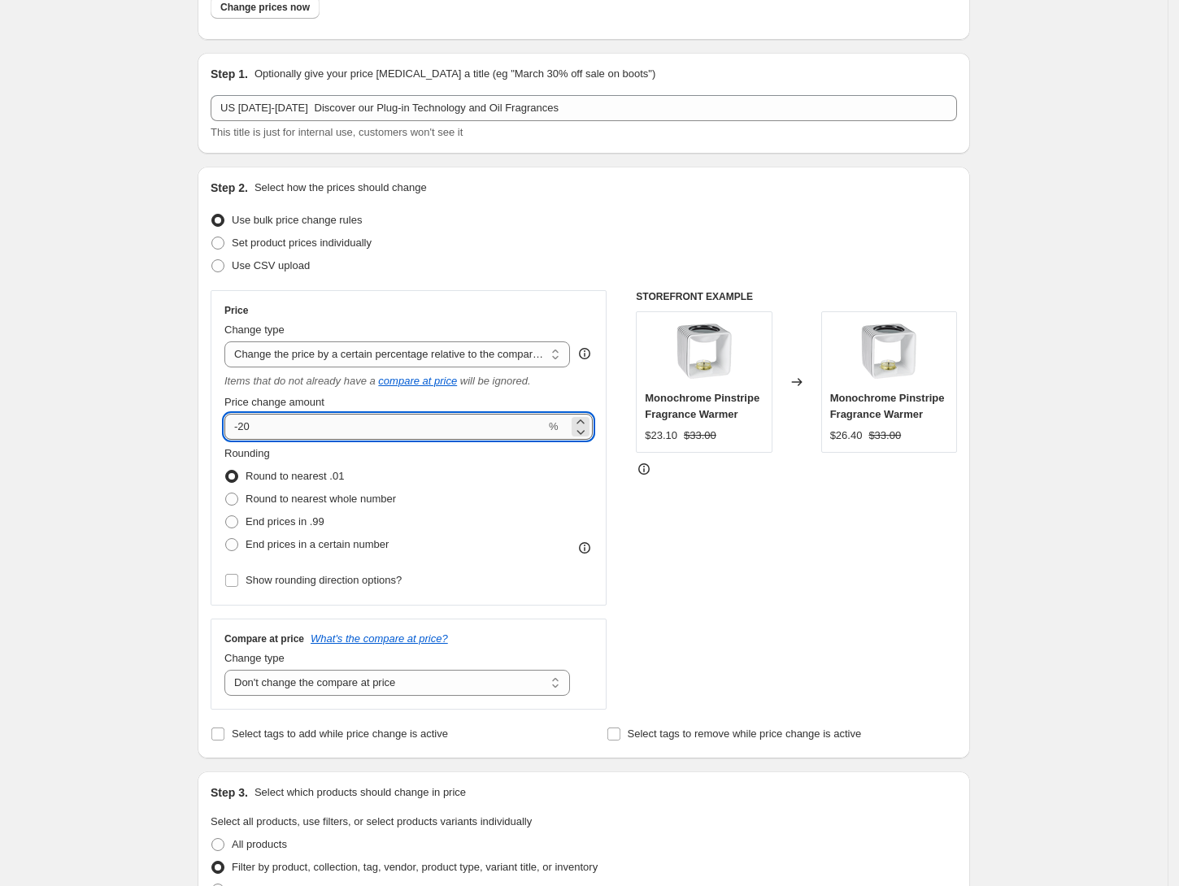
drag, startPoint x: 278, startPoint y: 423, endPoint x: 242, endPoint y: 418, distance: 36.1
click at [242, 418] on input "-20" at bounding box center [384, 427] width 321 height 26
type input "-15"
click at [749, 554] on div "STOREFRONT EXAMPLE Monochrome Pinstripe Fragrance Warmer $23.10 $33.00 Changed …" at bounding box center [796, 500] width 321 height 420
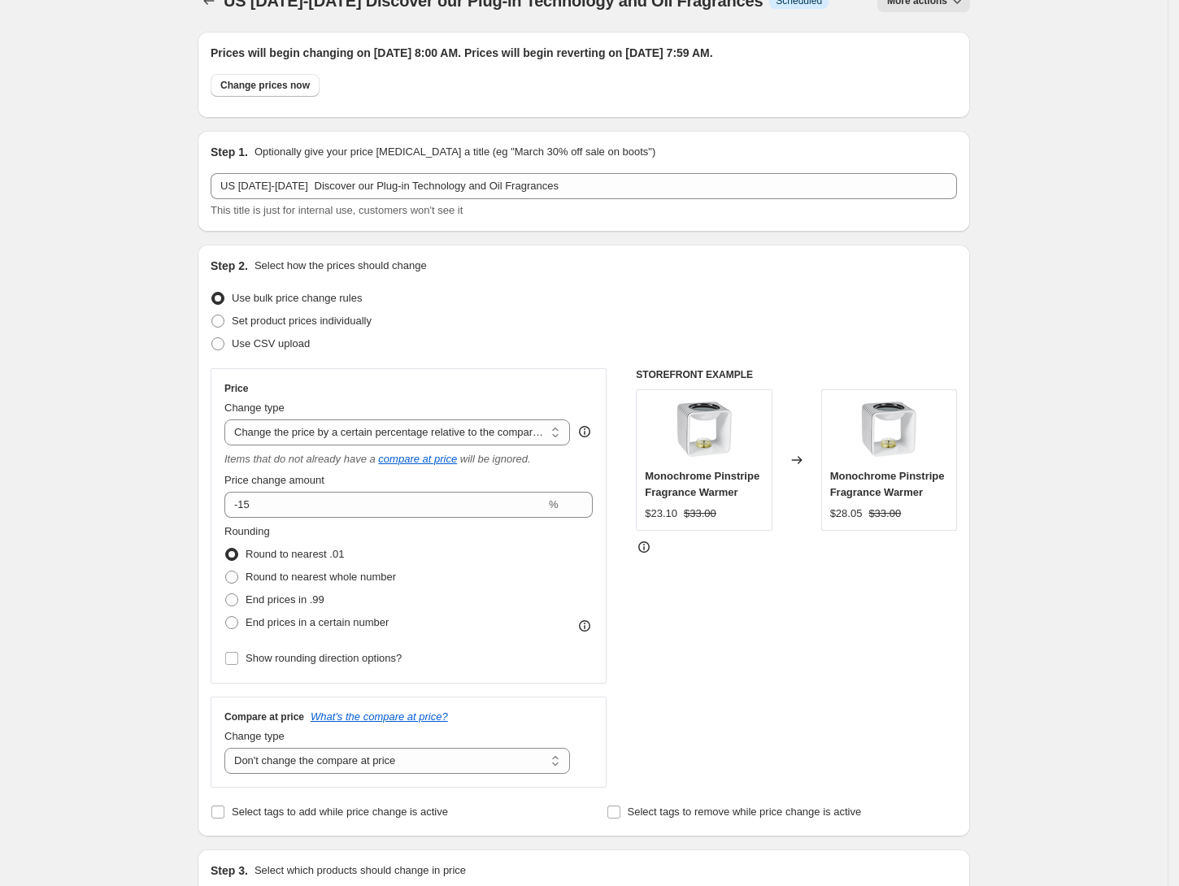
scroll to position [0, 0]
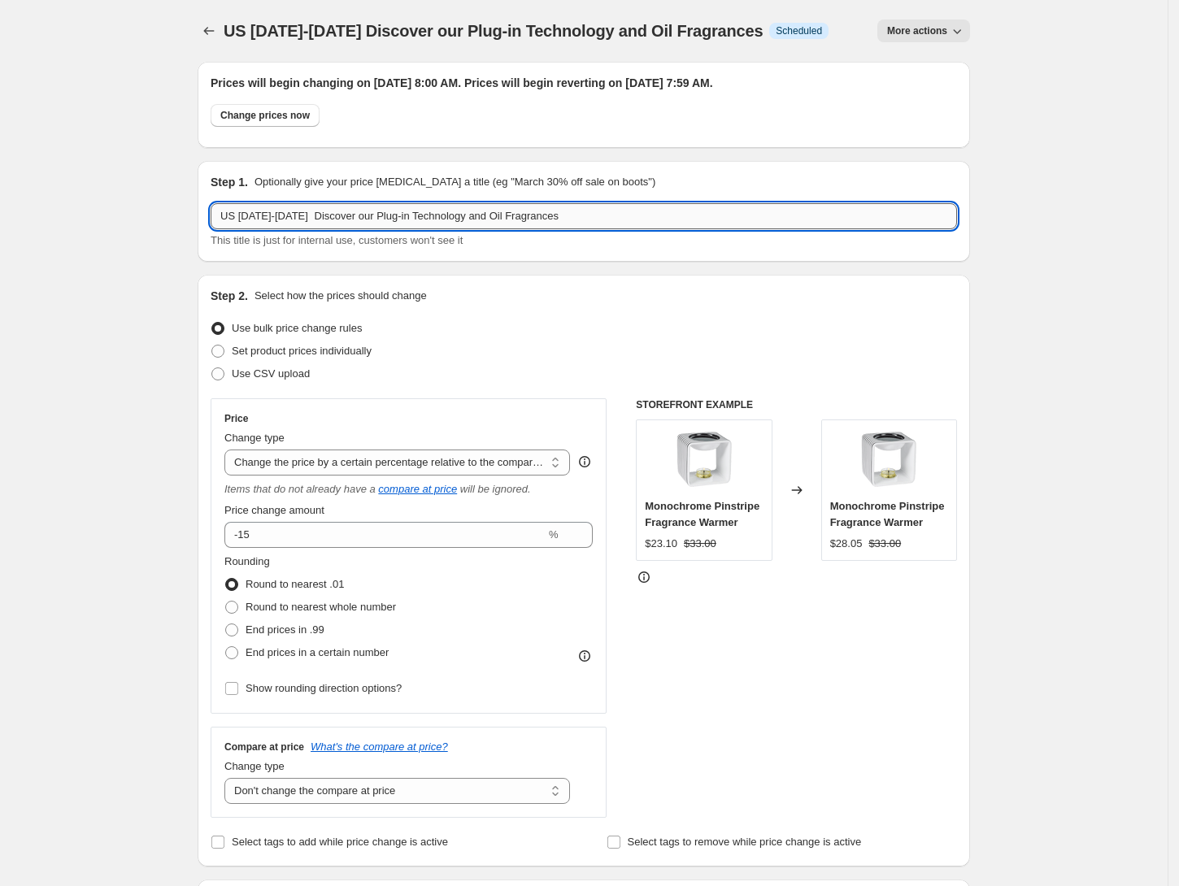
drag, startPoint x: 646, startPoint y: 222, endPoint x: 242, endPoint y: 215, distance: 403.3
click at [242, 215] on input "US 15th-17th September Discover our Plug-in Technology and Oil Fragrances" at bounding box center [584, 216] width 746 height 26
